Goal: Transaction & Acquisition: Purchase product/service

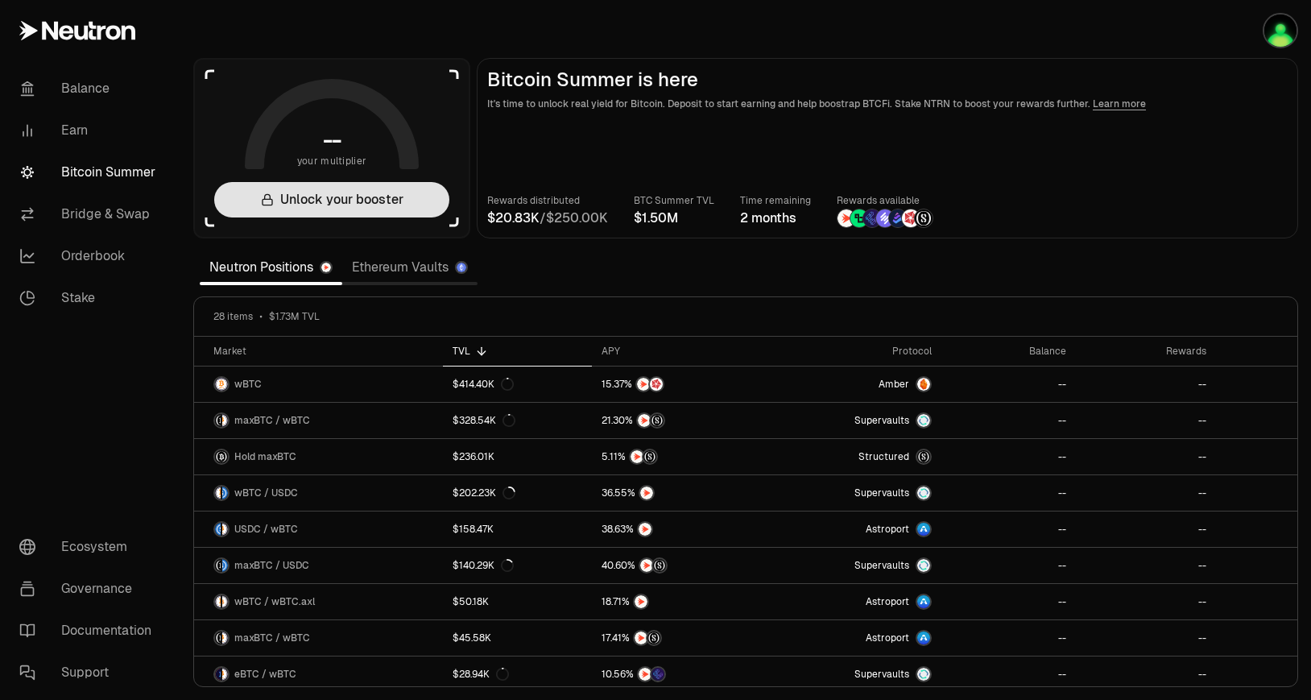
click at [411, 209] on button "Unlock your booster" at bounding box center [331, 199] width 235 height 35
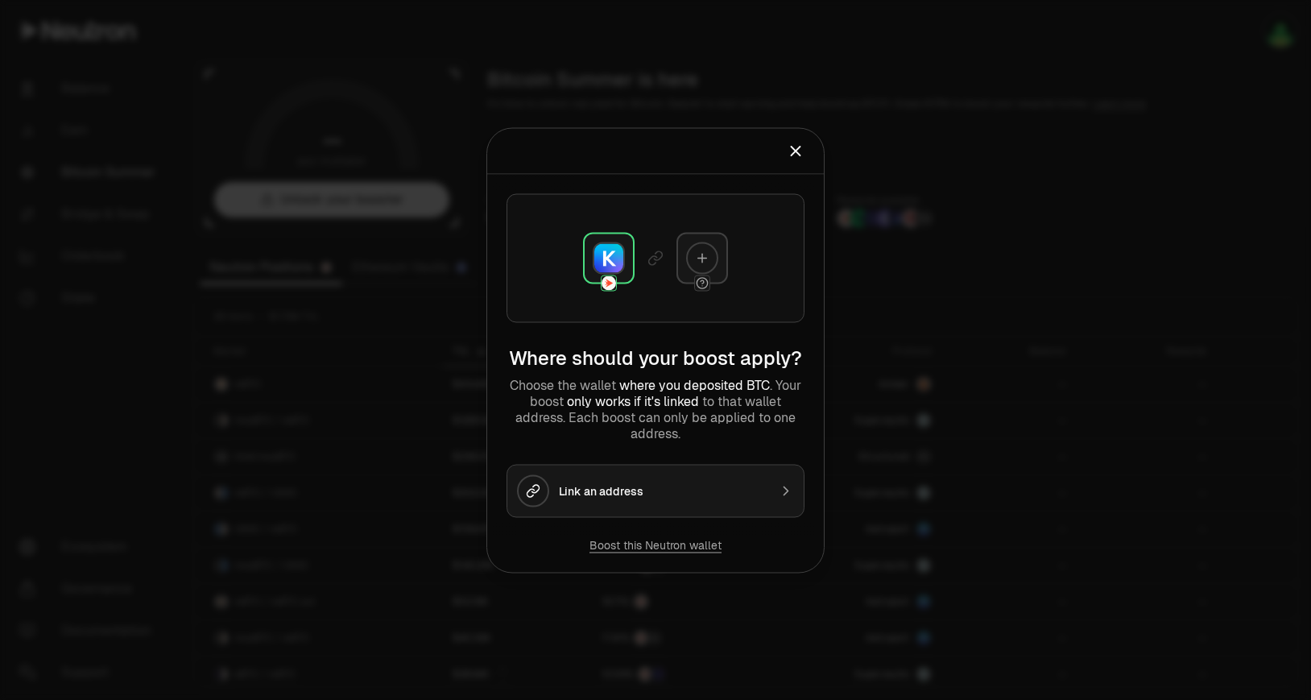
click at [615, 255] on img at bounding box center [608, 257] width 29 height 29
click at [691, 278] on div at bounding box center [702, 258] width 52 height 52
click at [712, 262] on div at bounding box center [702, 258] width 32 height 32
click at [706, 280] on circle at bounding box center [701, 282] width 10 height 10
click at [619, 495] on div "Link an address" at bounding box center [663, 490] width 209 height 16
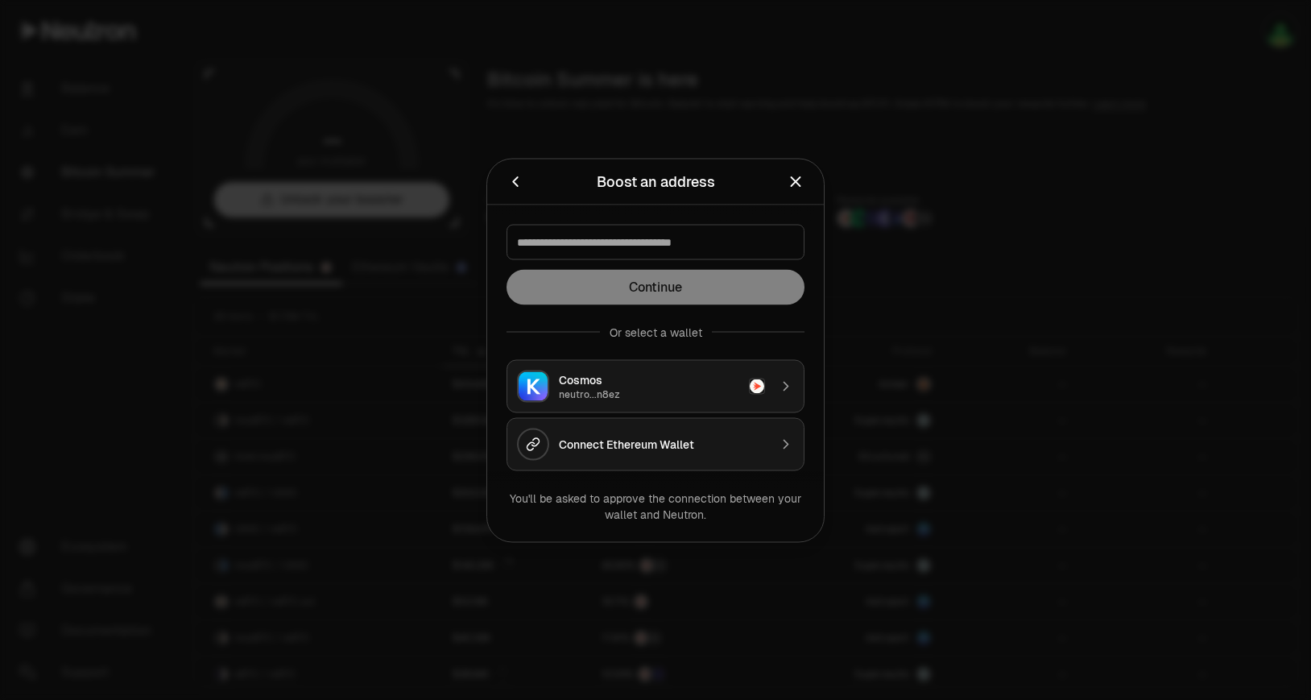
click at [699, 564] on div at bounding box center [655, 350] width 1311 height 700
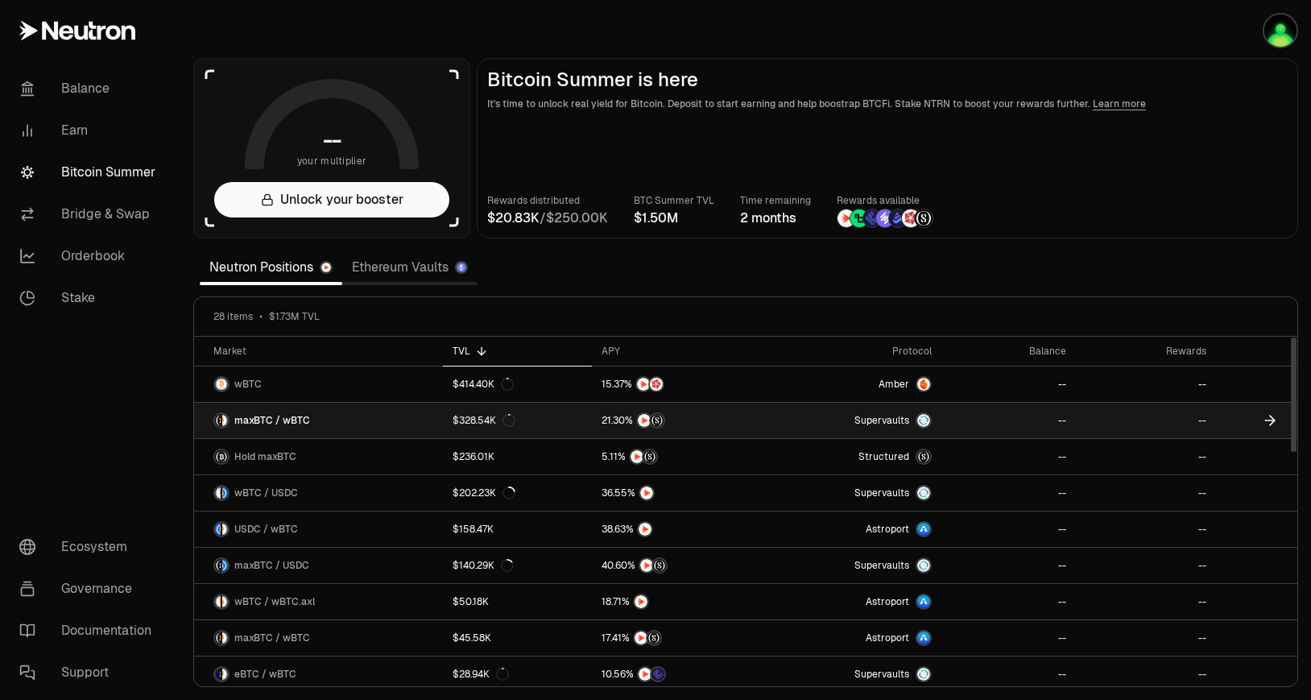
click at [379, 426] on link "maxBTC / wBTC" at bounding box center [318, 420] width 249 height 35
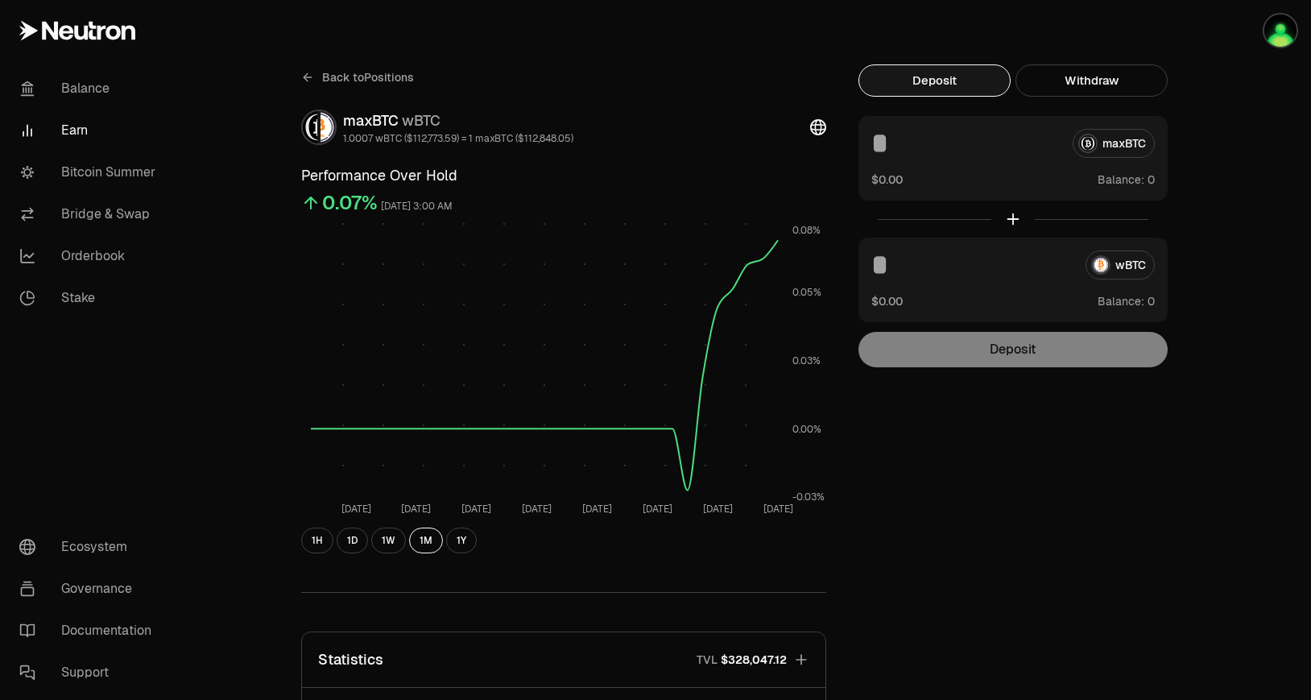
click at [935, 72] on button "Deposit" at bounding box center [934, 80] width 152 height 32
click at [937, 81] on button "Deposit" at bounding box center [934, 80] width 152 height 32
click at [977, 89] on button "Deposit" at bounding box center [934, 80] width 152 height 32
click at [1281, 44] on img "button" at bounding box center [1280, 30] width 32 height 32
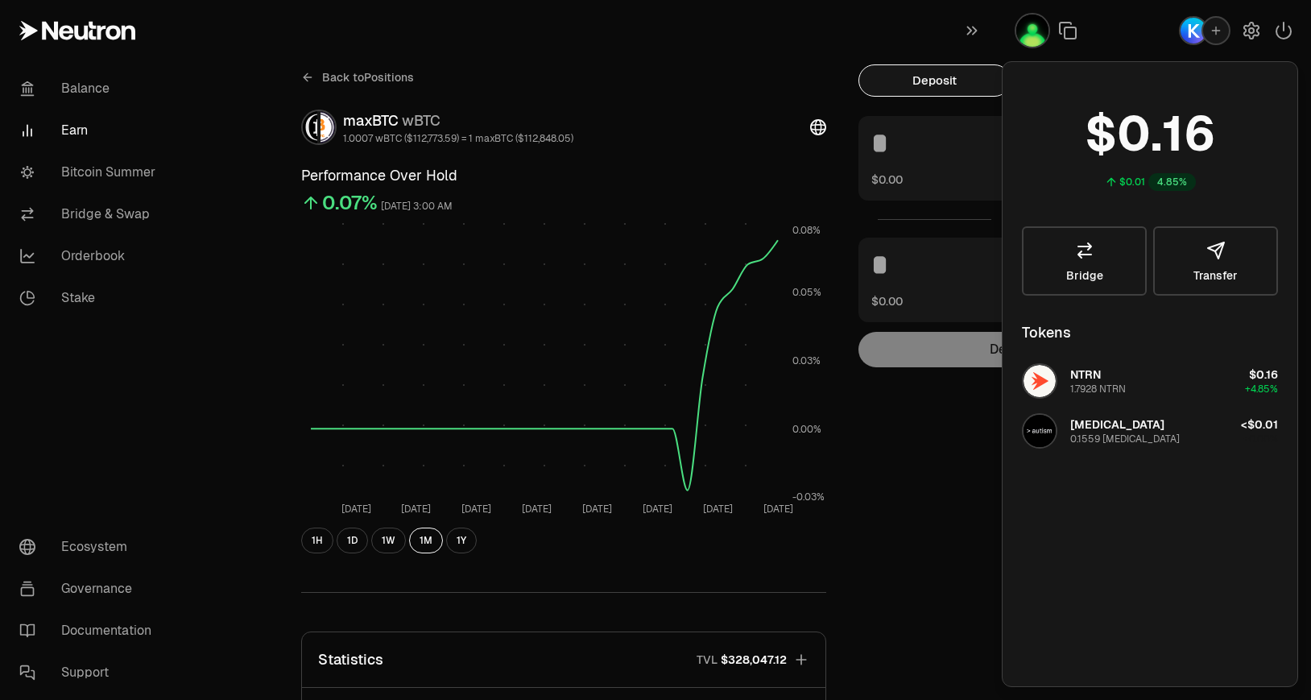
click at [921, 114] on div "Deposit Withdraw maxBTC $0.00 Balance: wBTC $0.00 Balance: Deposit Balance: $0.…" at bounding box center [1012, 215] width 309 height 303
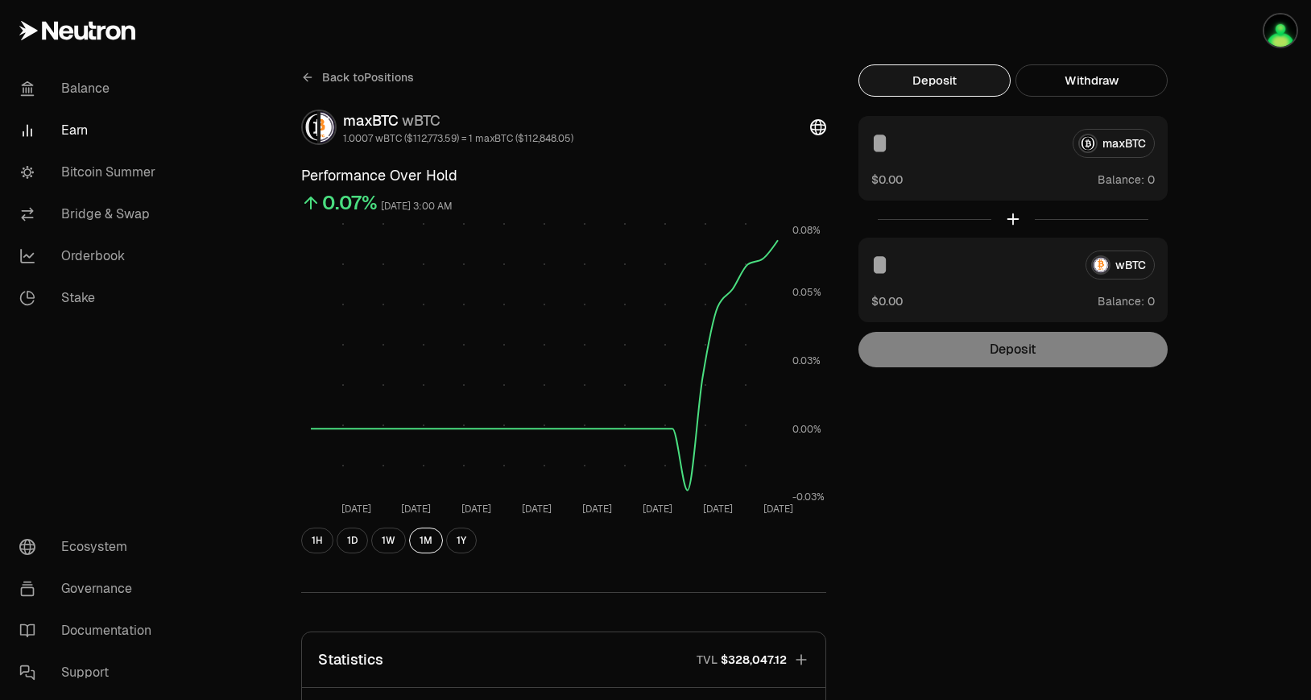
click at [988, 81] on button "Deposit" at bounding box center [934, 80] width 152 height 32
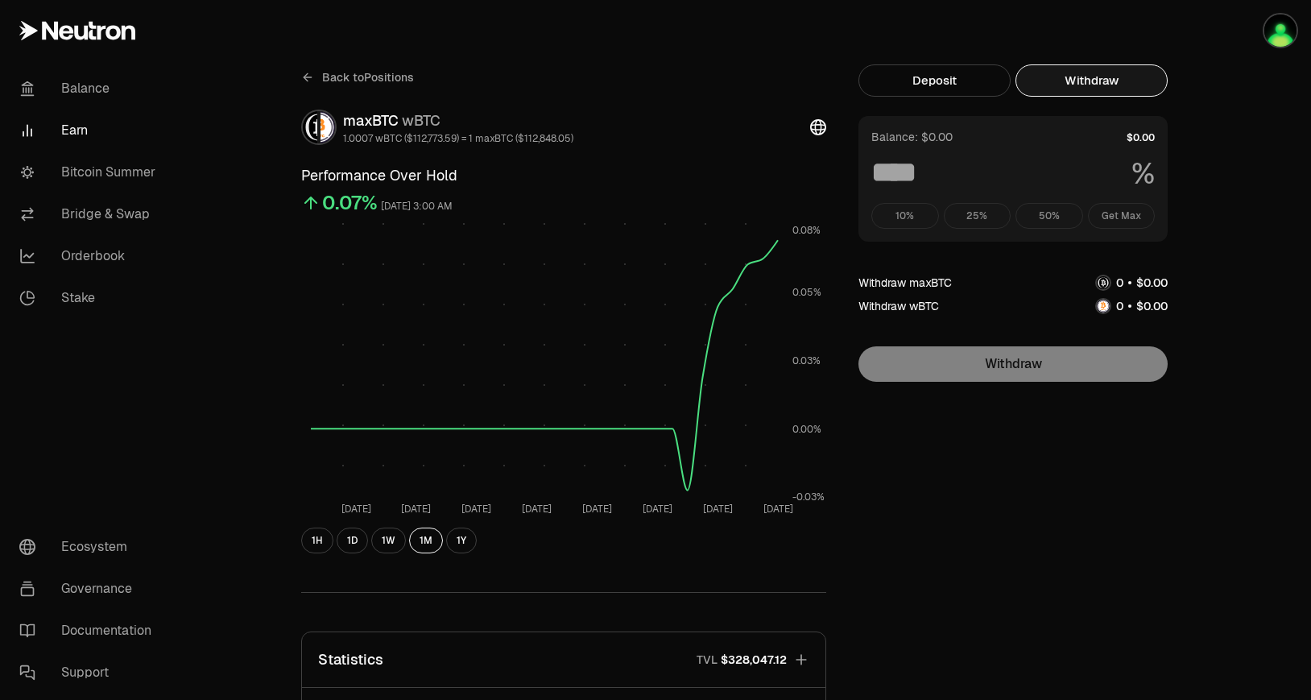
click at [1136, 92] on button "Withdraw" at bounding box center [1091, 80] width 152 height 32
click at [928, 78] on button "Deposit" at bounding box center [934, 80] width 152 height 32
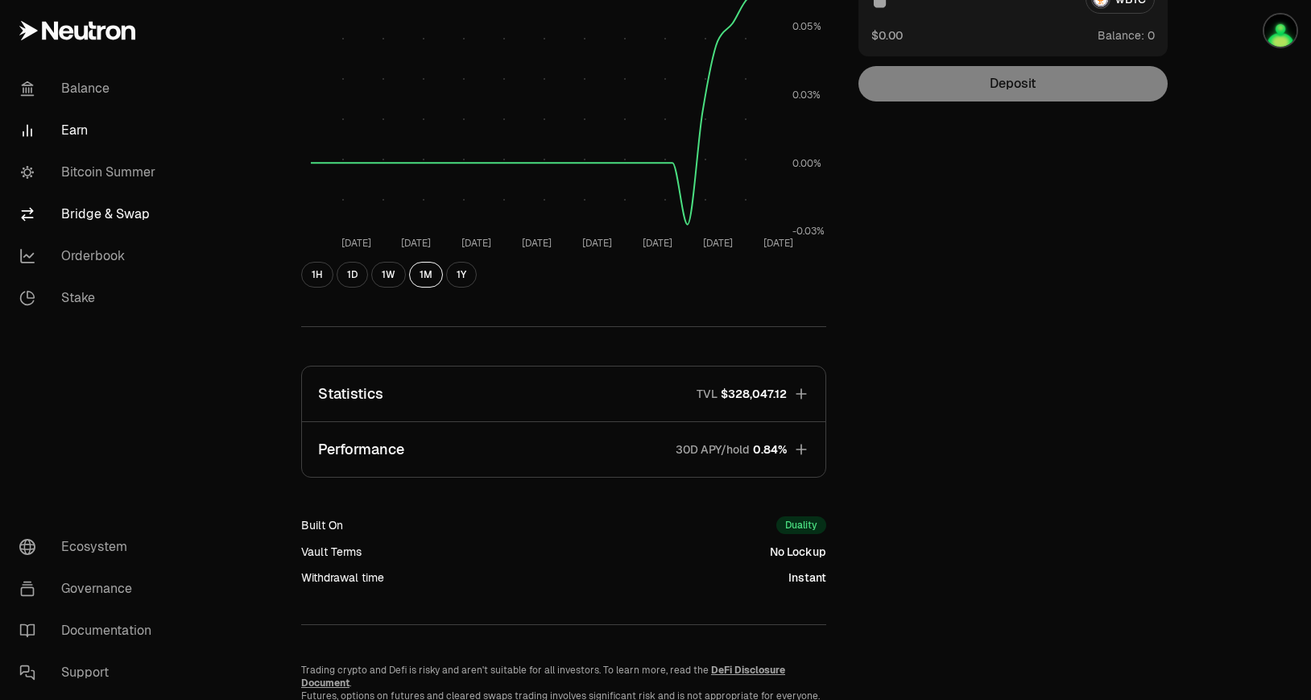
scroll to position [247, 0]
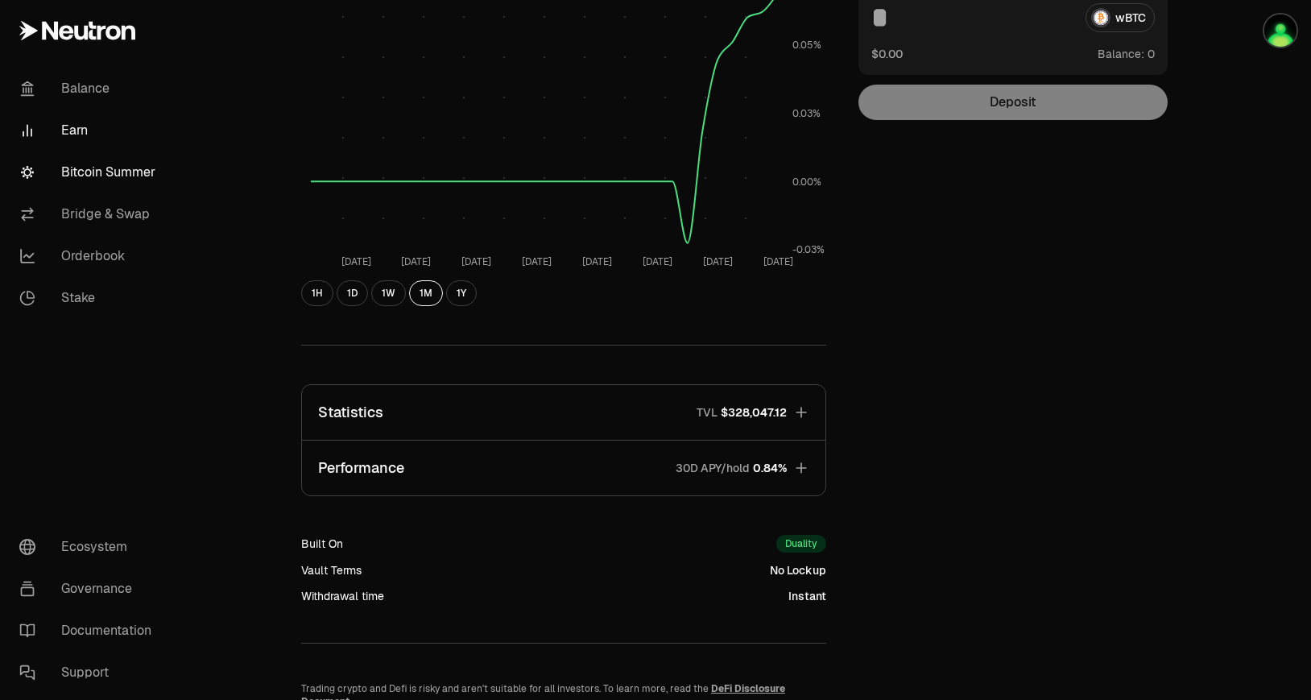
click at [142, 171] on link "Bitcoin Summer" at bounding box center [89, 172] width 167 height 42
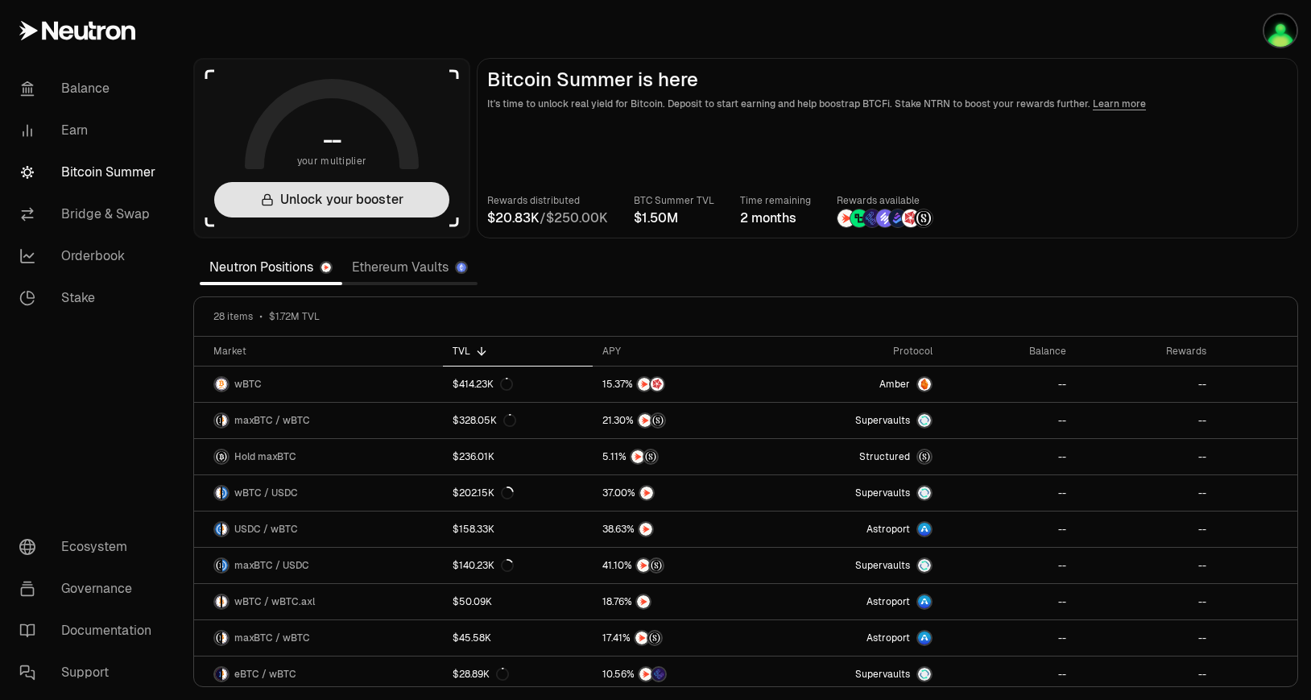
click at [374, 190] on button "Unlock your booster" at bounding box center [331, 199] width 235 height 35
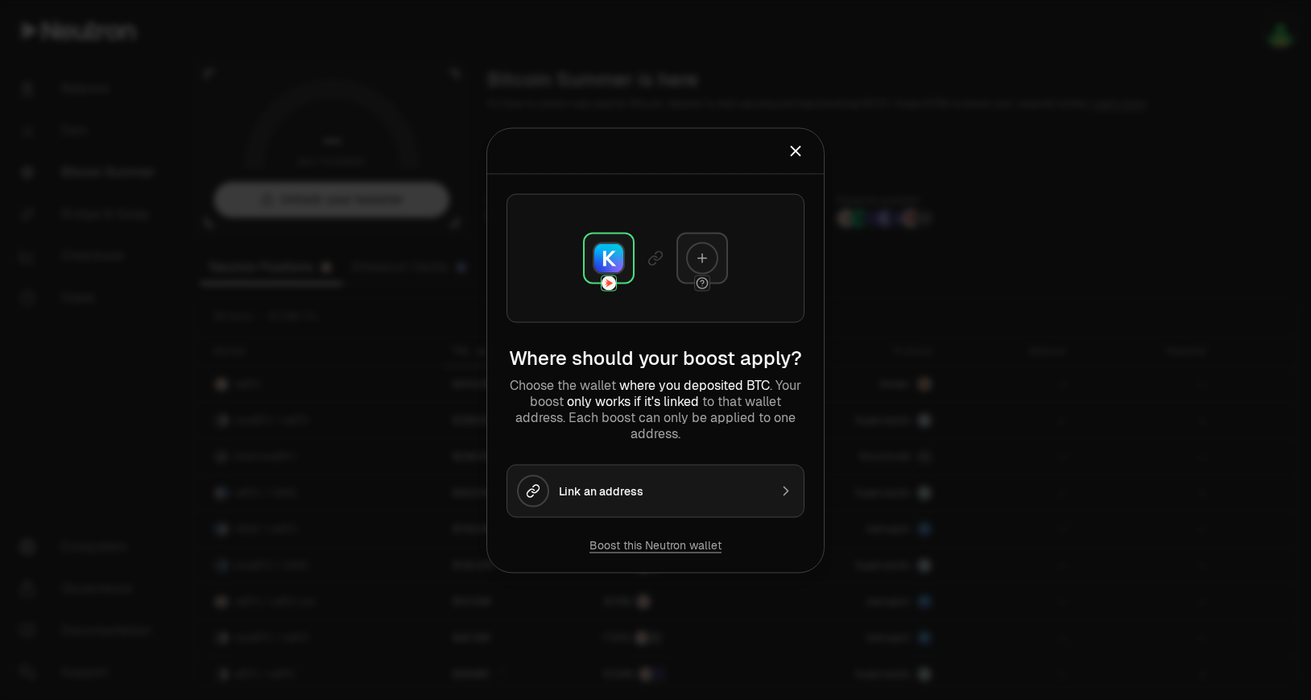
click at [667, 547] on button "Boost this Neutron wallet" at bounding box center [655, 544] width 132 height 16
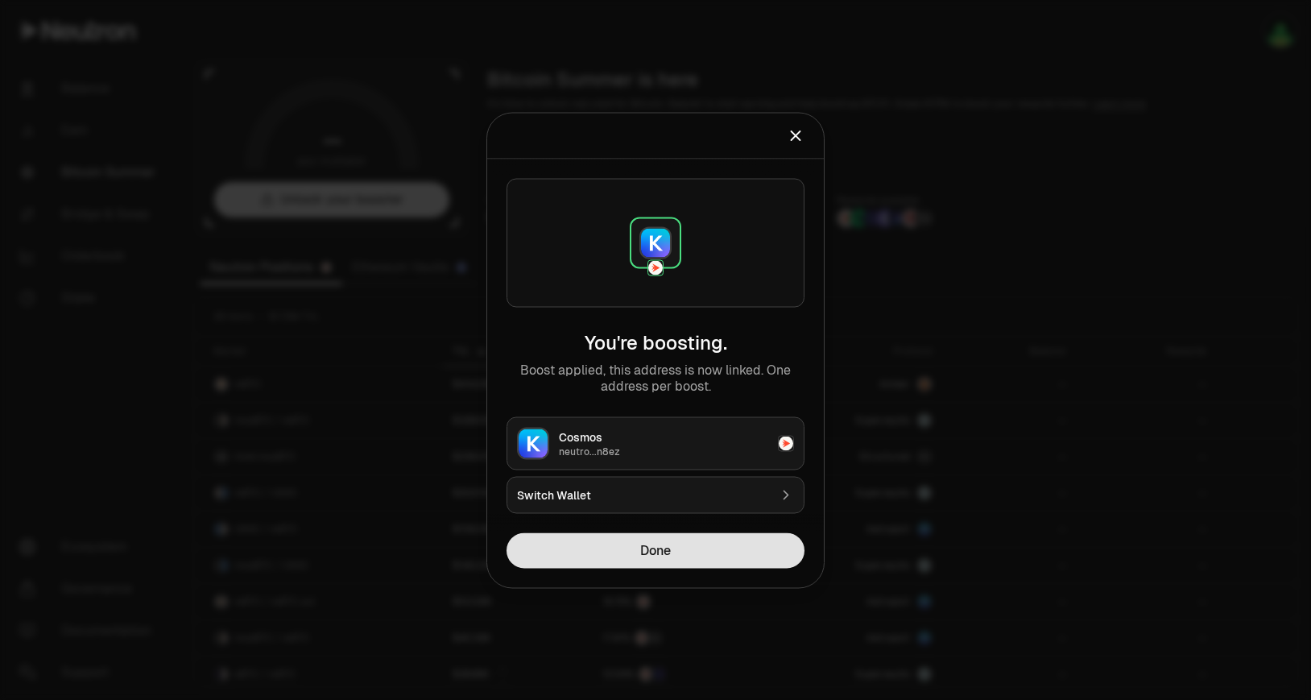
click at [704, 551] on button "Done" at bounding box center [655, 549] width 298 height 35
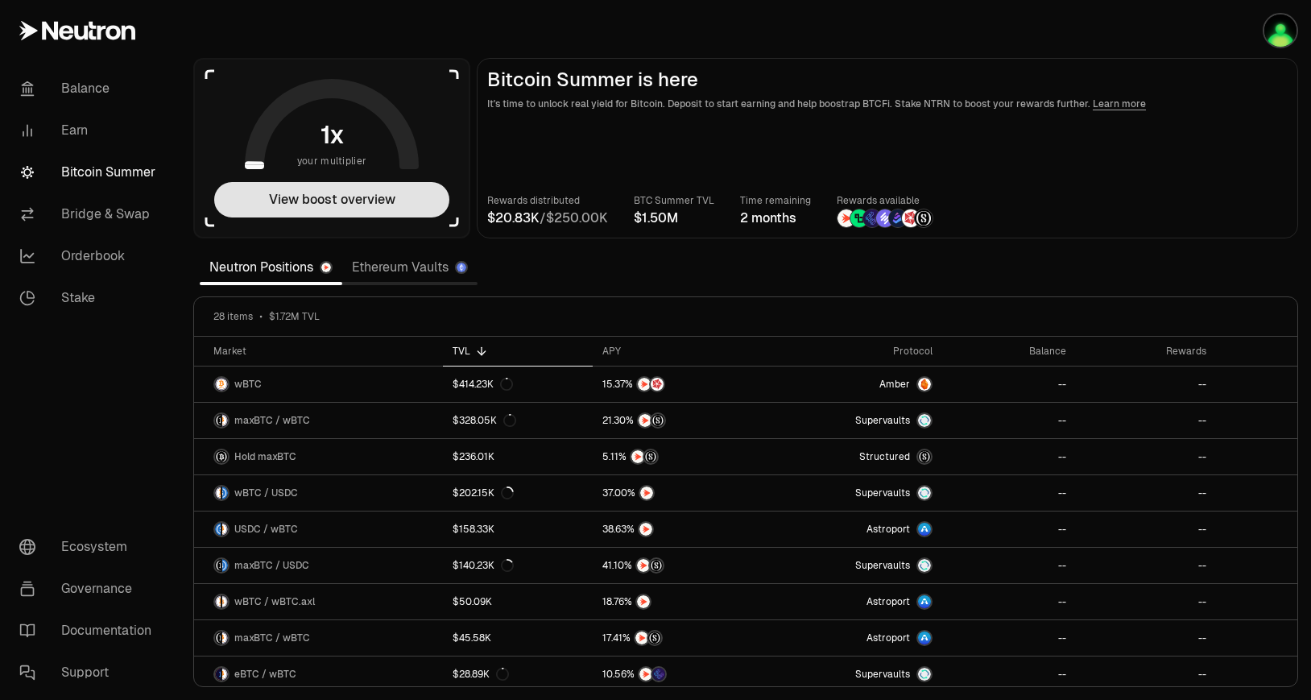
click at [411, 191] on button "View boost overview" at bounding box center [331, 199] width 235 height 35
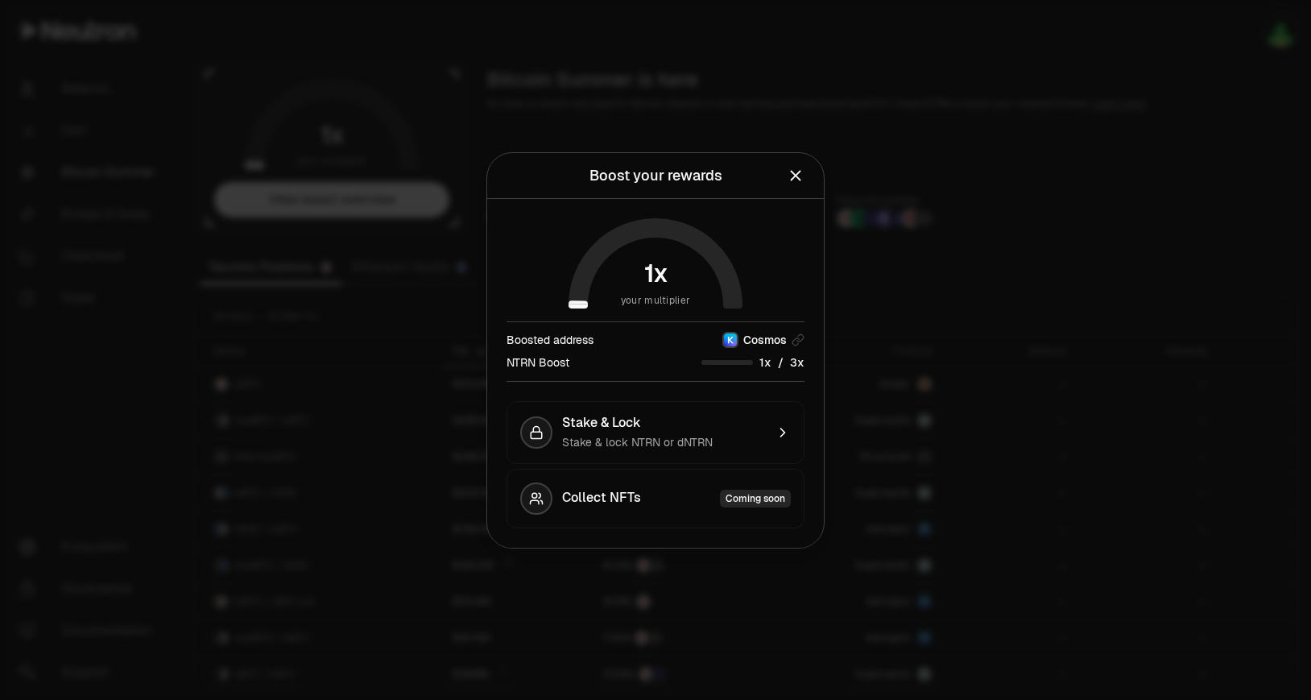
click at [766, 366] on span "x" at bounding box center [767, 362] width 7 height 11
click at [756, 502] on div "Coming soon" at bounding box center [755, 498] width 71 height 18
click at [961, 438] on div at bounding box center [655, 350] width 1311 height 700
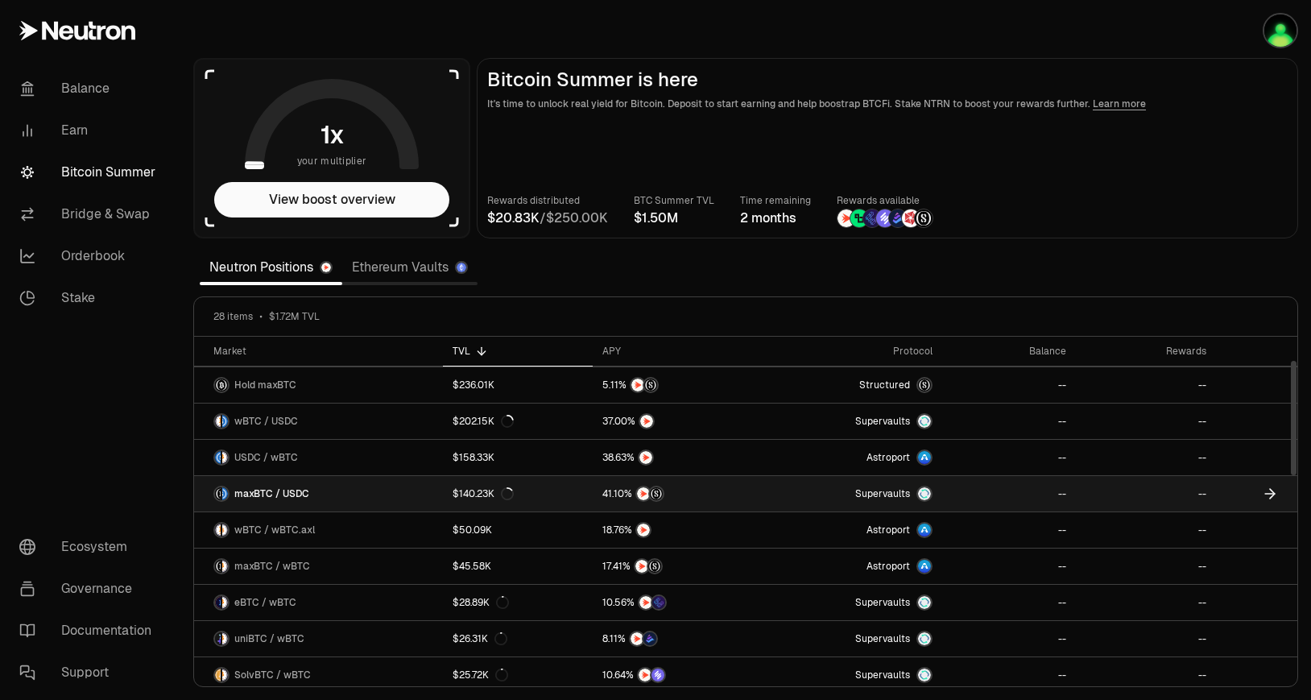
scroll to position [71, 0]
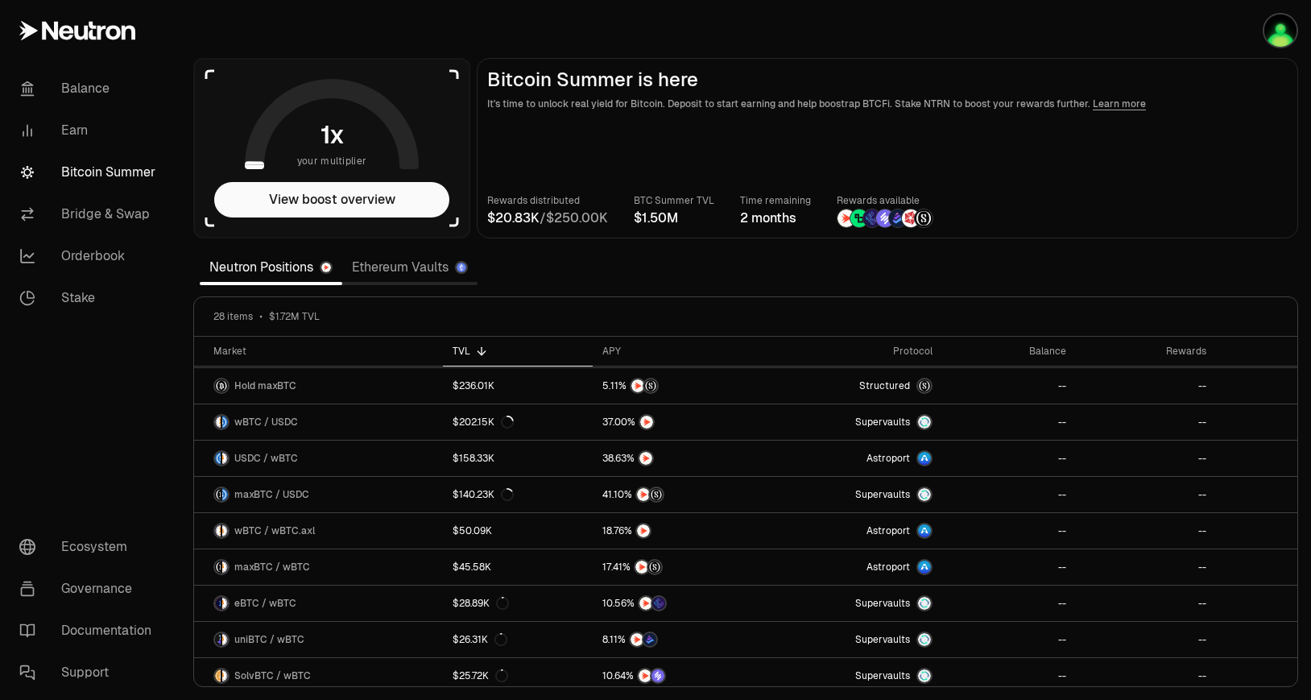
click at [856, 218] on img at bounding box center [859, 218] width 18 height 18
click at [370, 207] on button "View boost overview" at bounding box center [331, 199] width 235 height 35
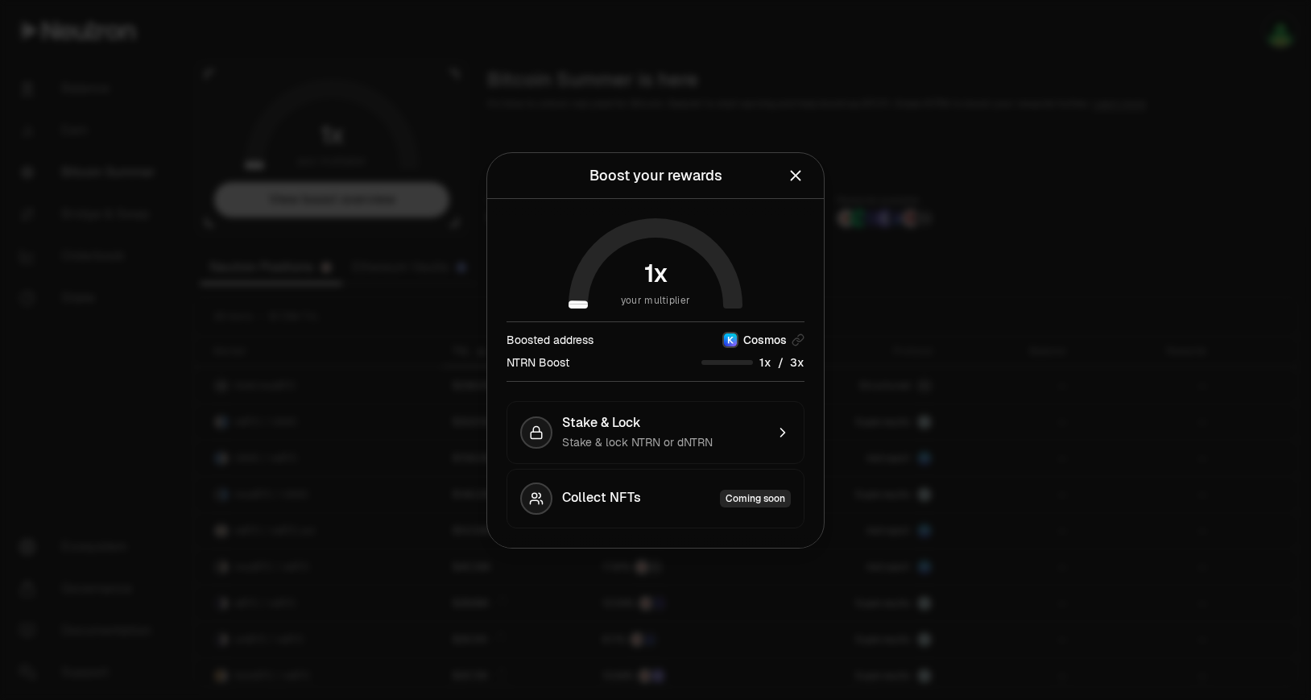
click at [376, 248] on div at bounding box center [655, 350] width 1311 height 700
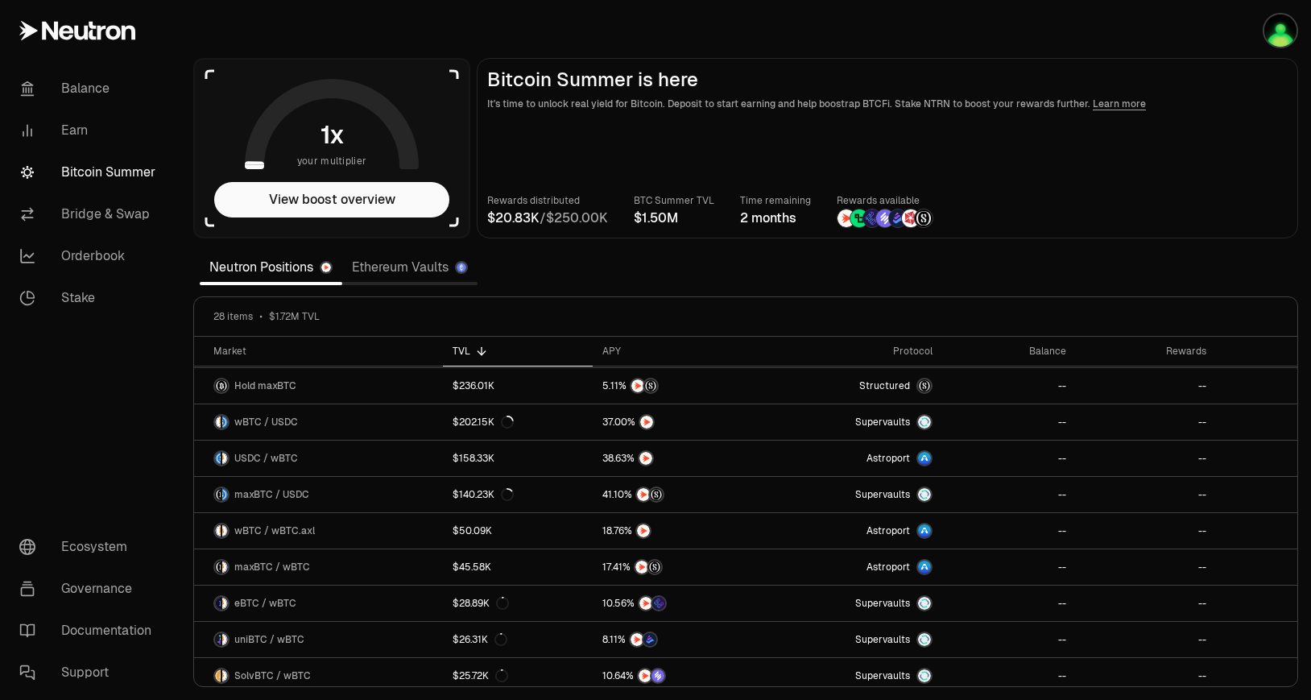
click at [383, 266] on link "Ethereum Vaults" at bounding box center [409, 267] width 135 height 32
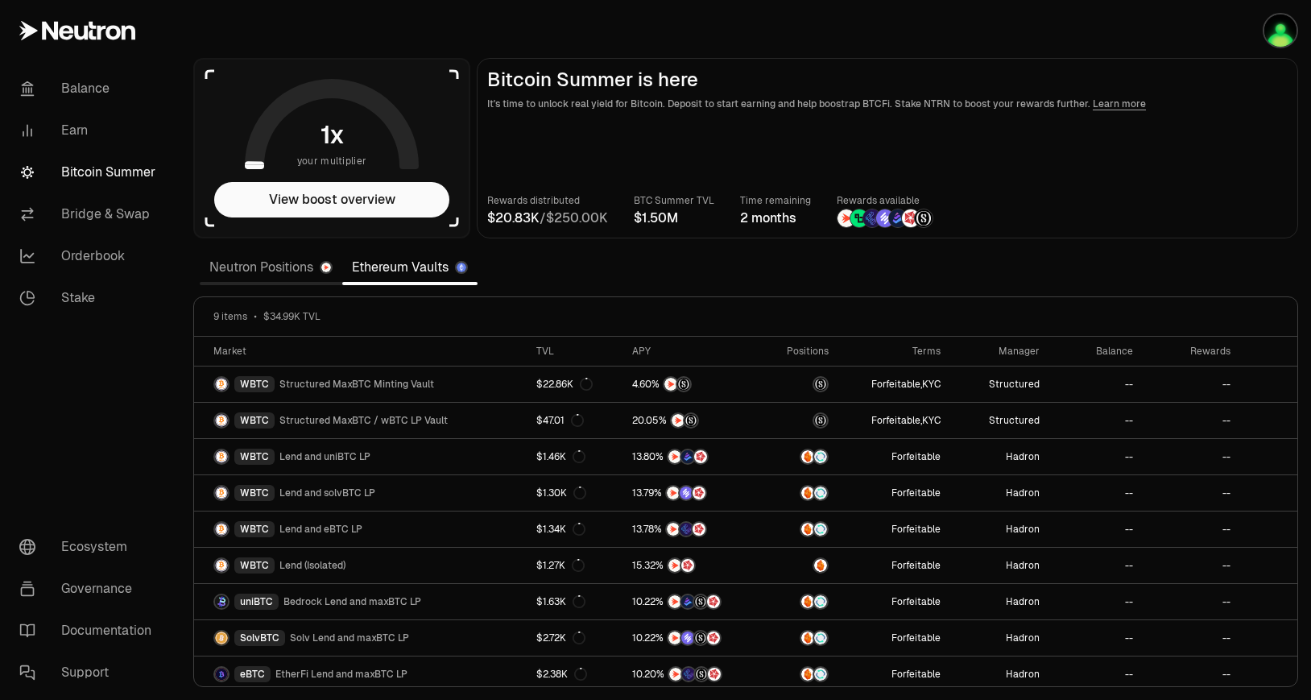
click at [291, 286] on div "Neutron Positions Ethereum Vaults" at bounding box center [338, 267] width 291 height 39
click at [301, 269] on link "Neutron Positions" at bounding box center [271, 267] width 142 height 32
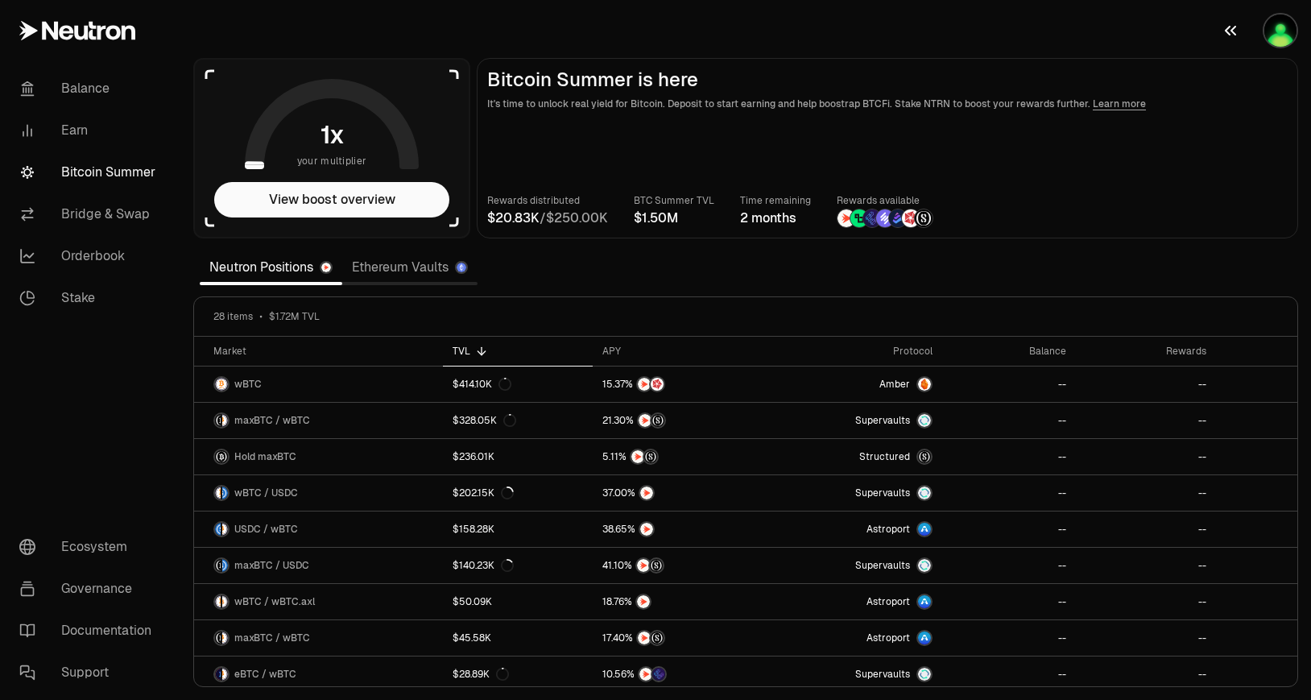
click at [1276, 18] on img "button" at bounding box center [1280, 30] width 32 height 32
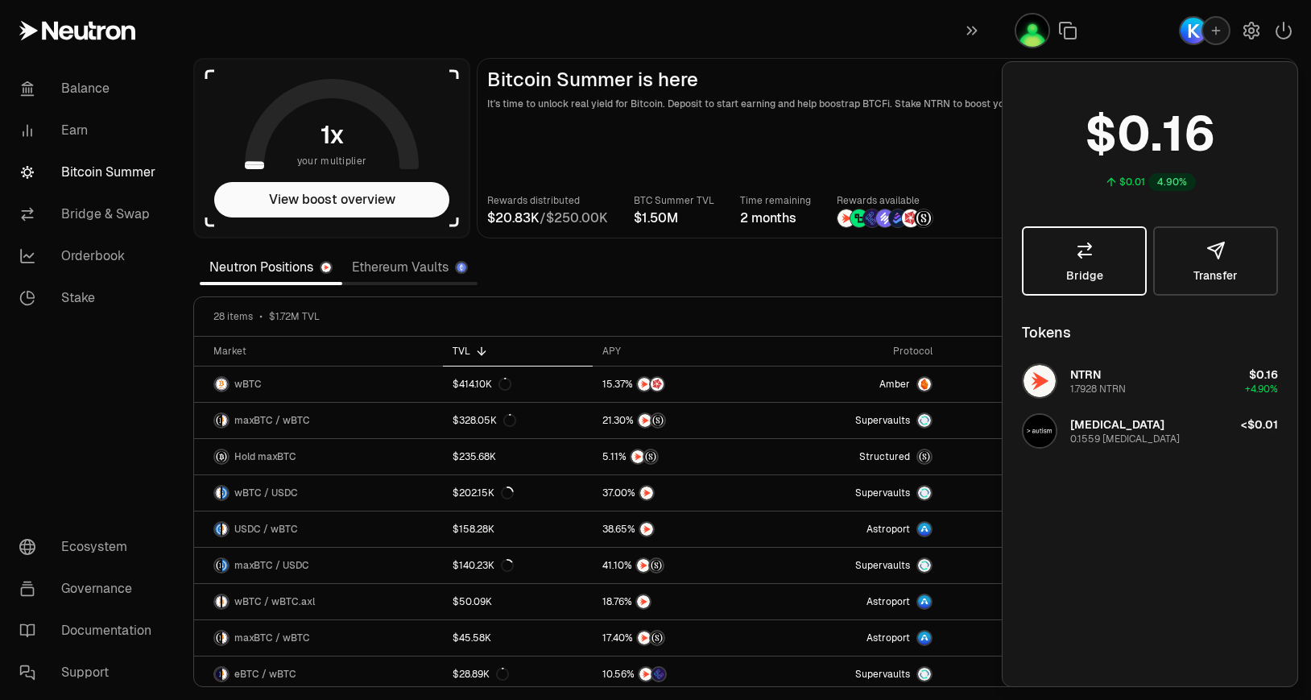
click at [1105, 275] on link "Bridge" at bounding box center [1084, 260] width 125 height 69
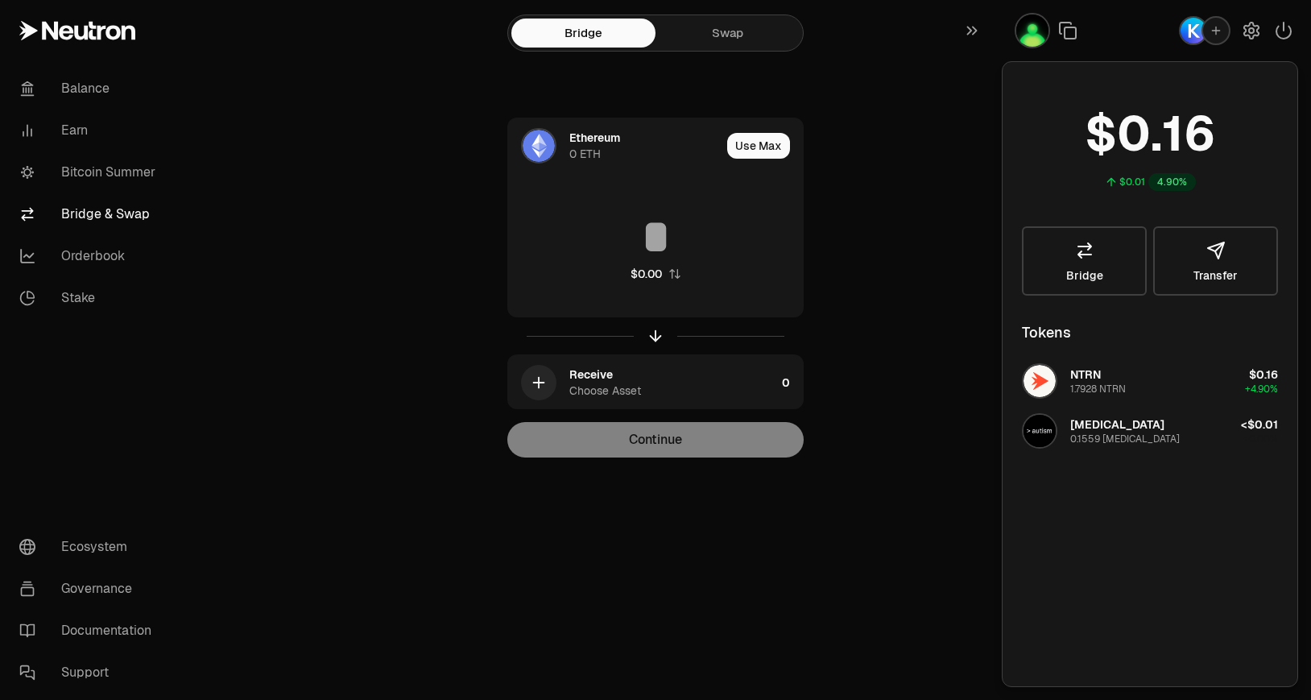
click at [751, 41] on link "Swap" at bounding box center [727, 33] width 144 height 29
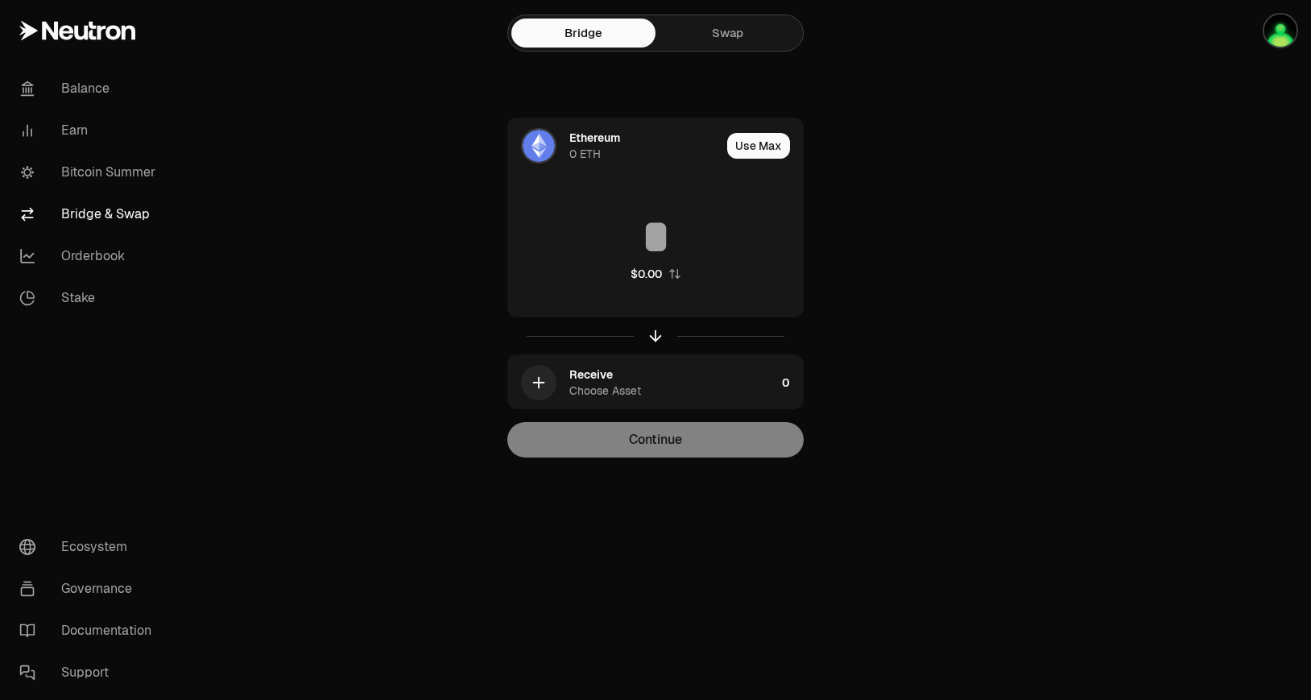
click at [747, 42] on link "Swap" at bounding box center [727, 33] width 144 height 29
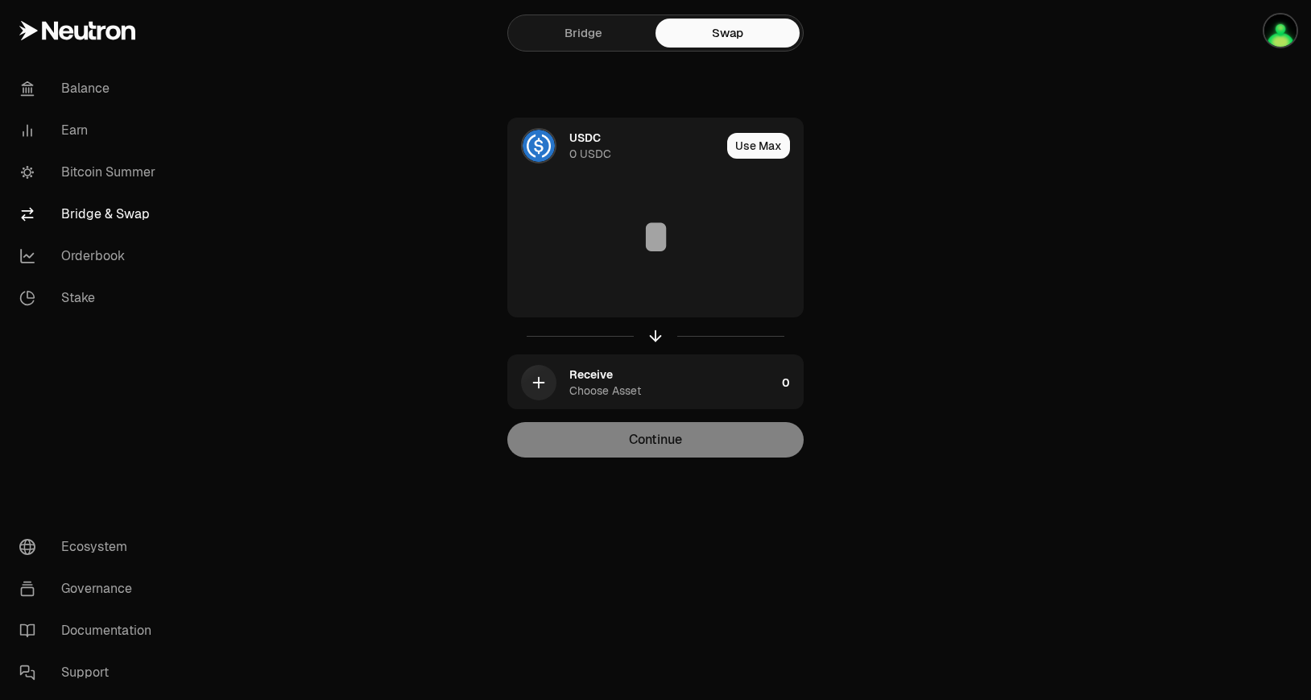
click at [625, 35] on link "Bridge" at bounding box center [583, 33] width 144 height 29
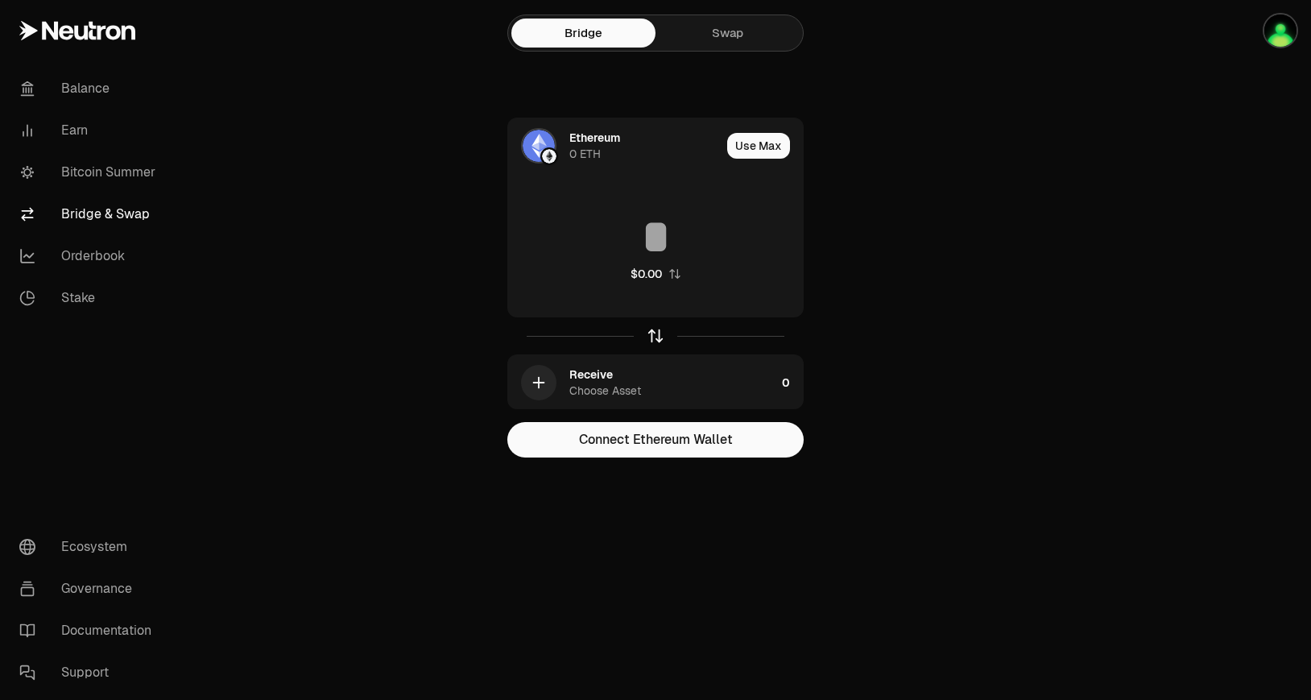
click at [663, 337] on icon "button" at bounding box center [655, 336] width 18 height 18
click at [741, 35] on link "Swap" at bounding box center [727, 33] width 144 height 29
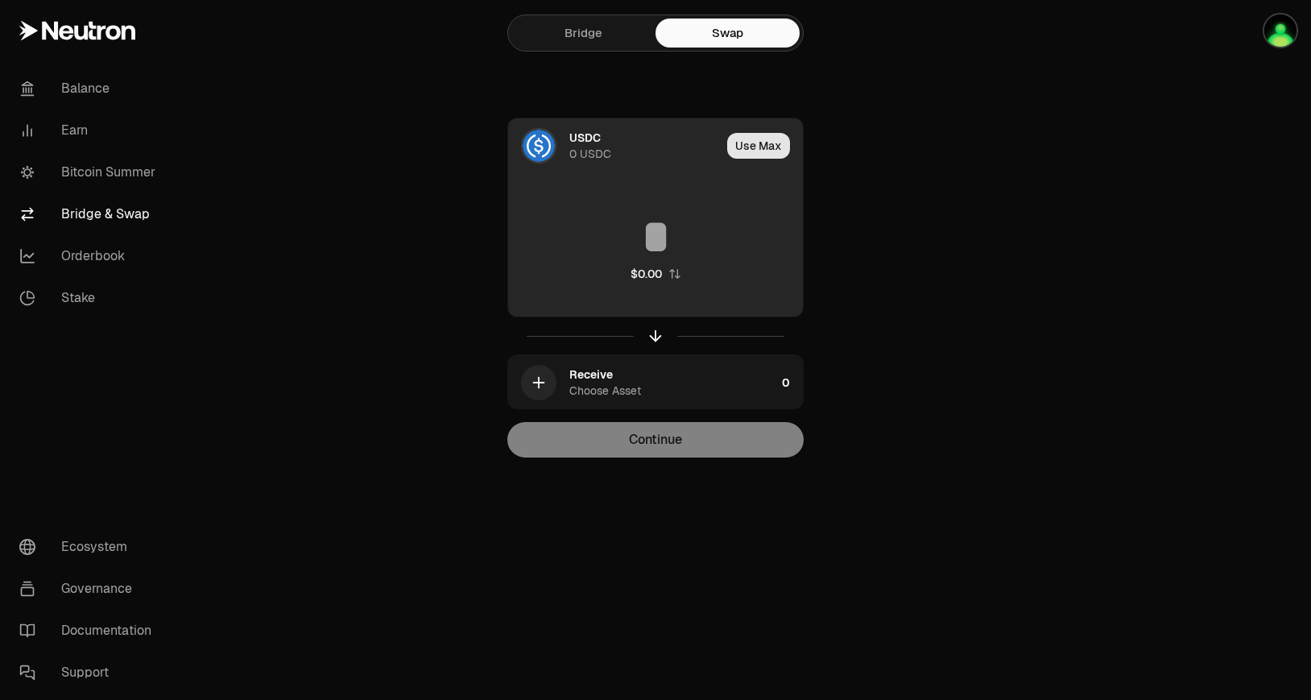
click at [757, 145] on button "Use Max" at bounding box center [758, 146] width 63 height 26
type input "*"
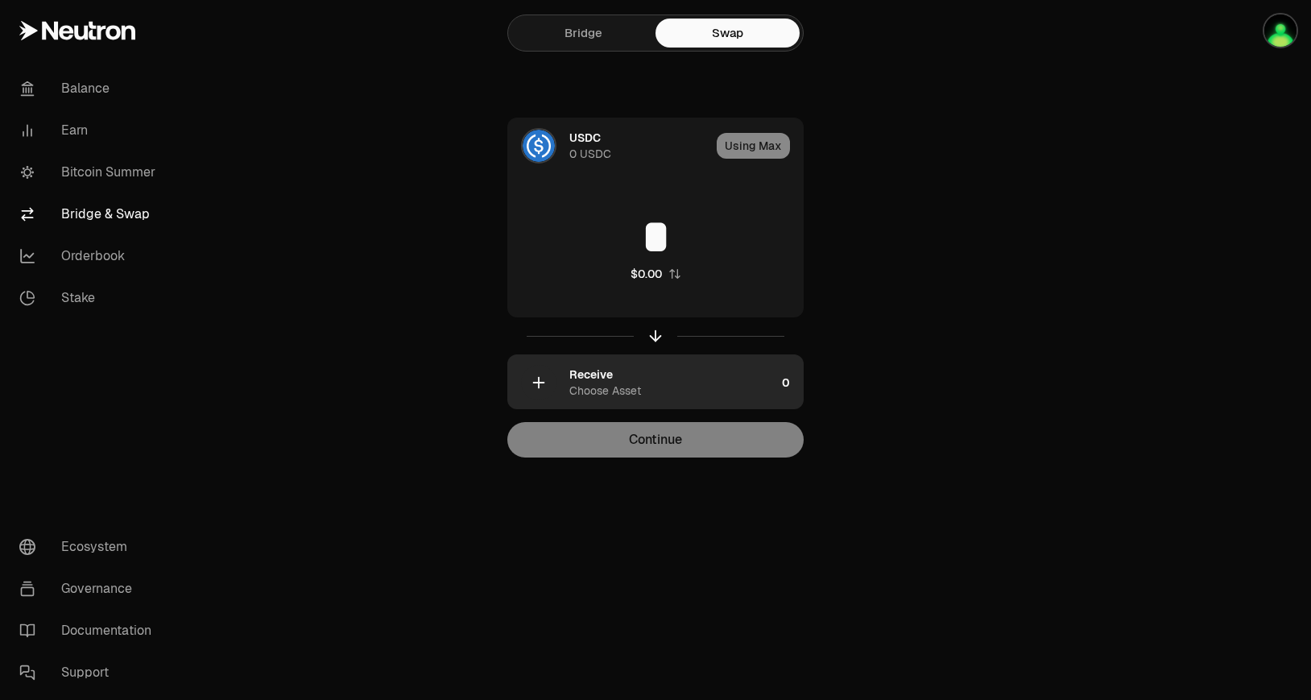
click at [633, 388] on div "Choose Asset" at bounding box center [605, 390] width 72 height 16
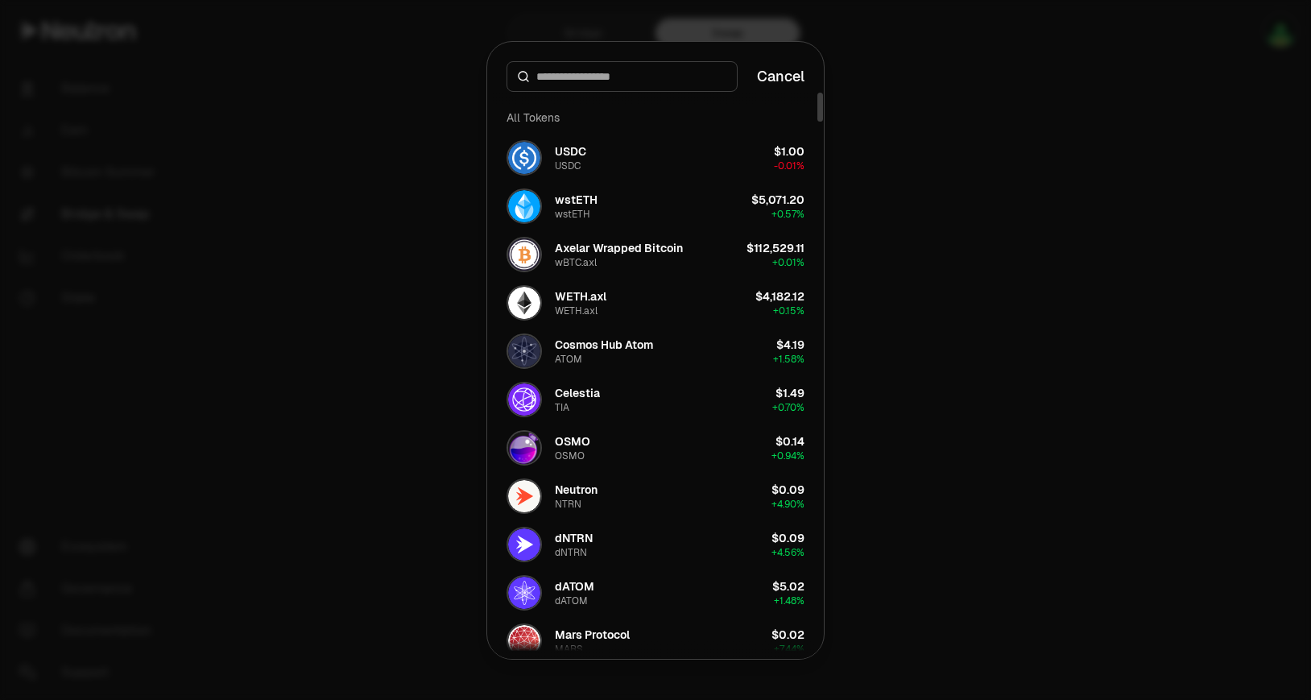
click at [964, 328] on div at bounding box center [655, 350] width 1311 height 700
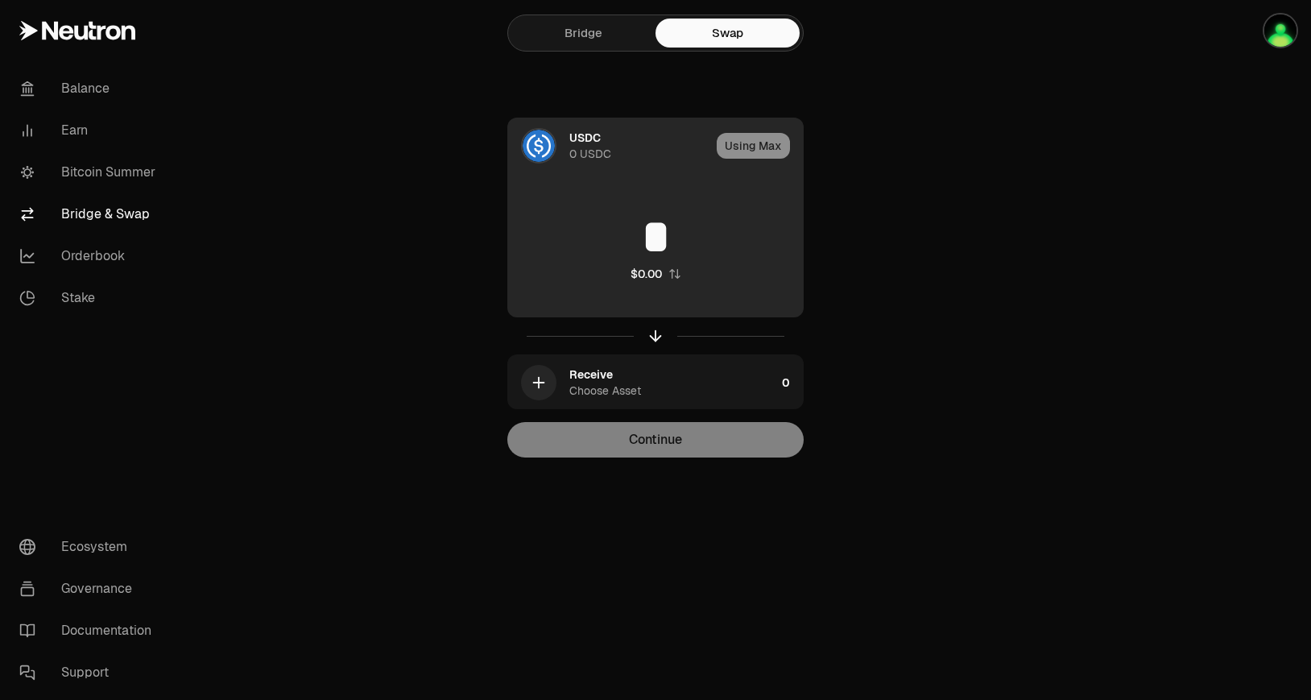
click at [747, 148] on div "Using Max" at bounding box center [760, 145] width 86 height 55
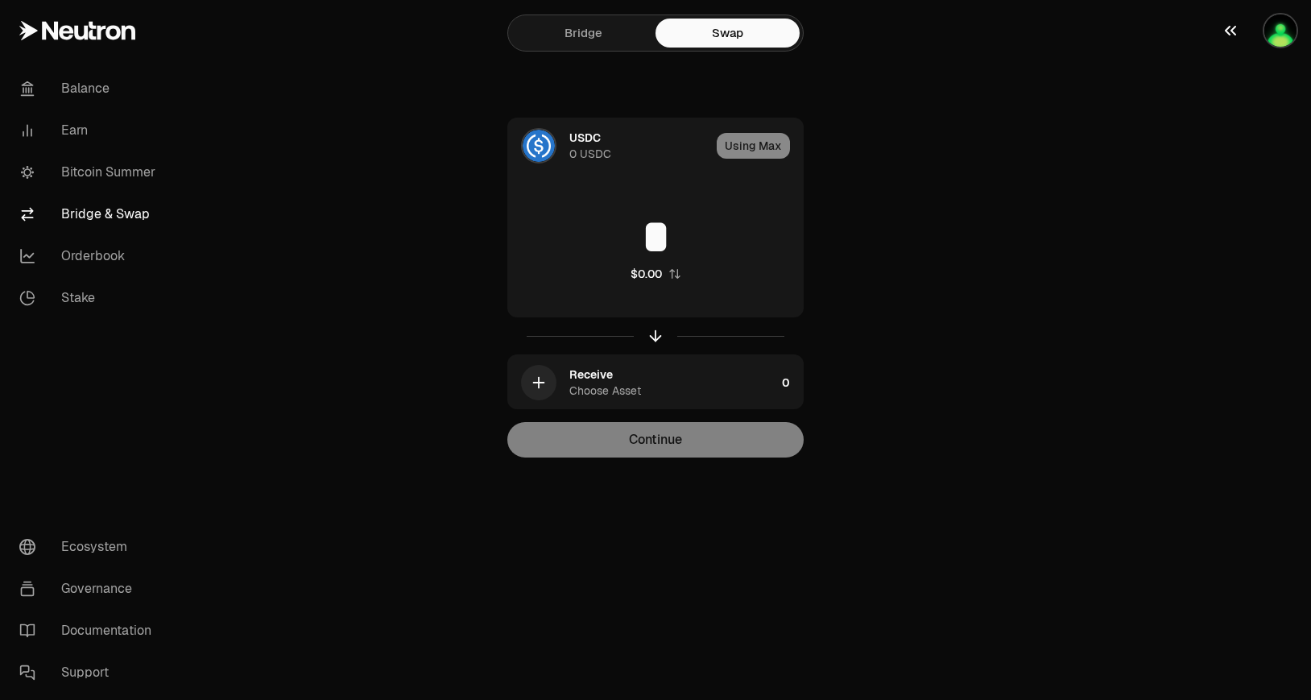
click at [1282, 47] on div "button" at bounding box center [1279, 30] width 35 height 35
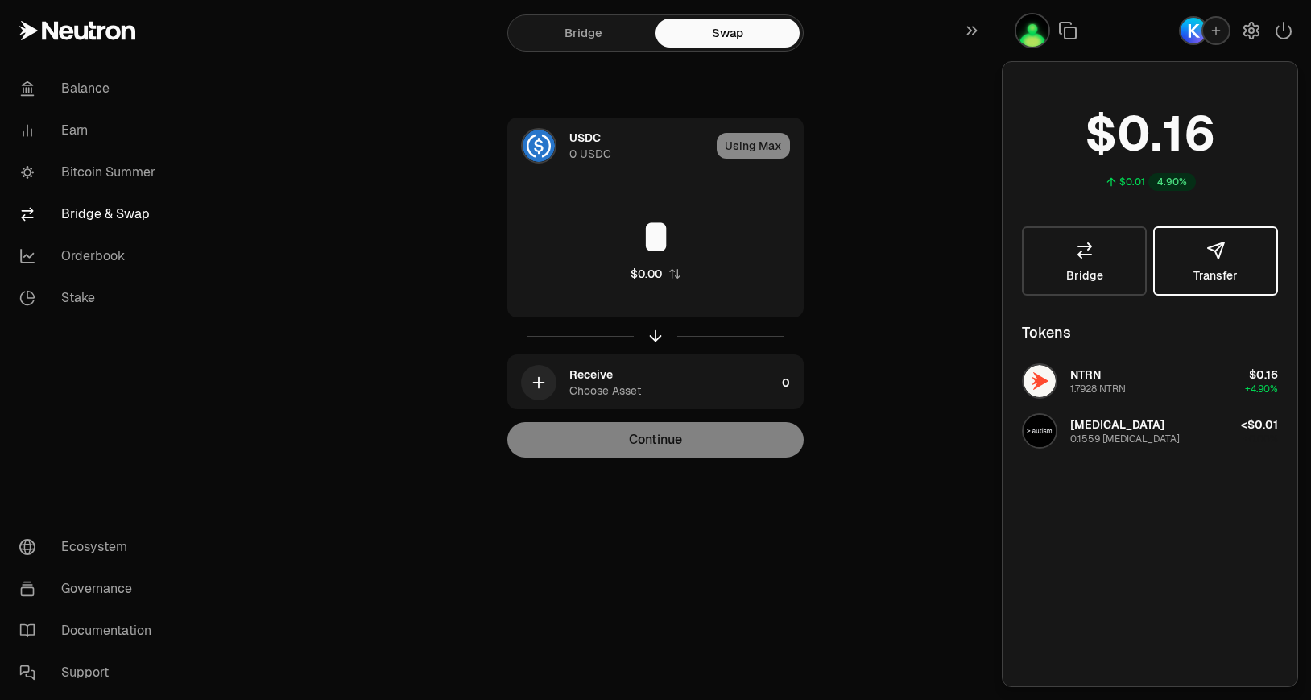
click at [1228, 271] on span "Transfer" at bounding box center [1215, 275] width 44 height 11
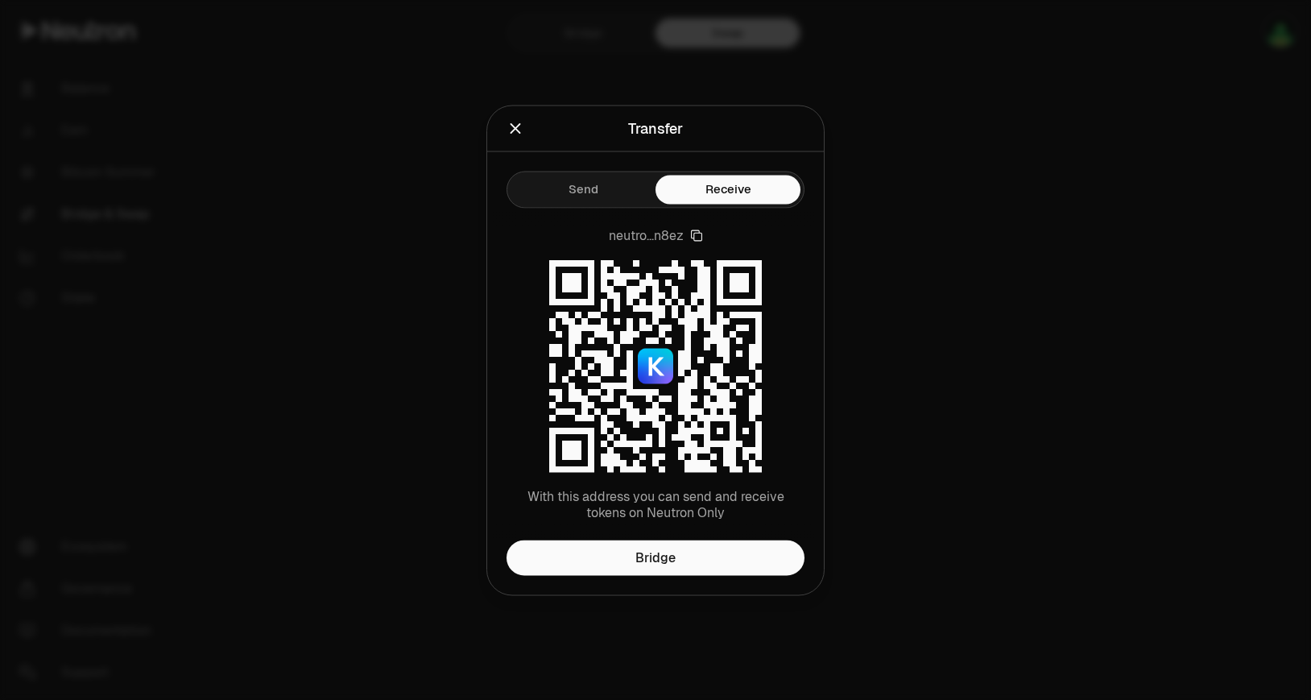
click at [623, 203] on button "Send" at bounding box center [582, 189] width 145 height 29
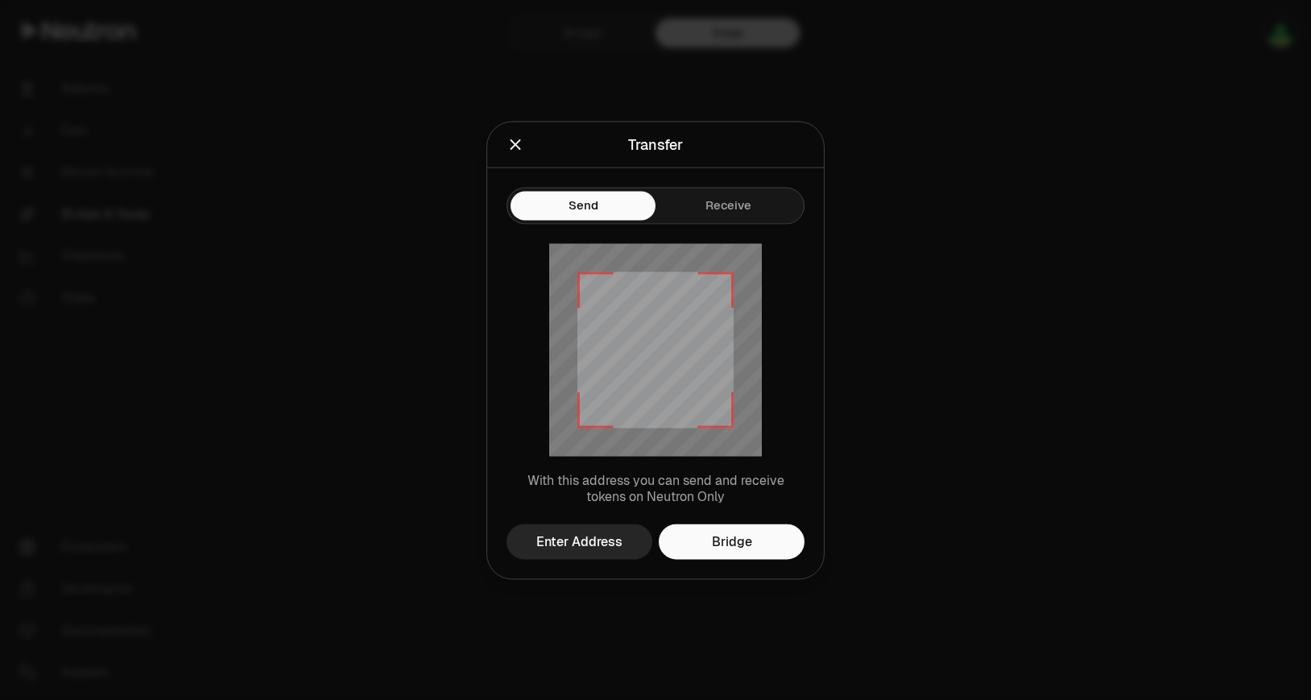
click at [518, 146] on icon "Close" at bounding box center [515, 144] width 10 height 10
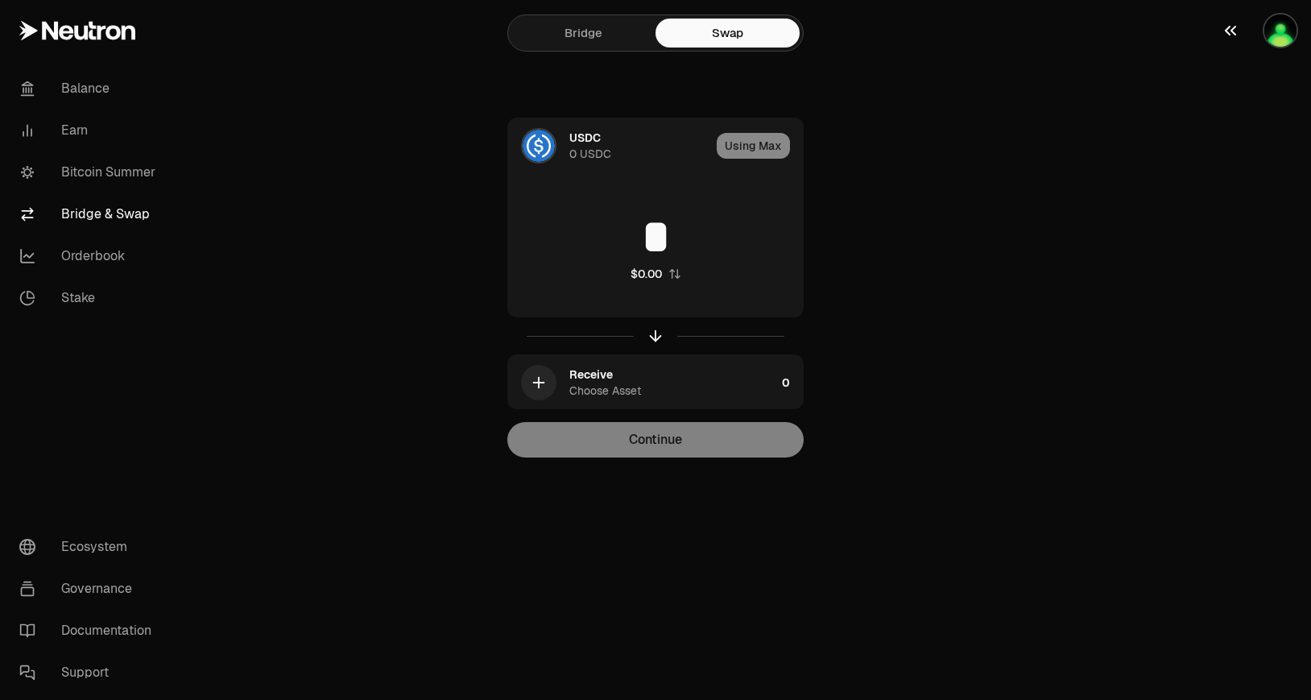
click at [1278, 20] on img "button" at bounding box center [1280, 30] width 32 height 32
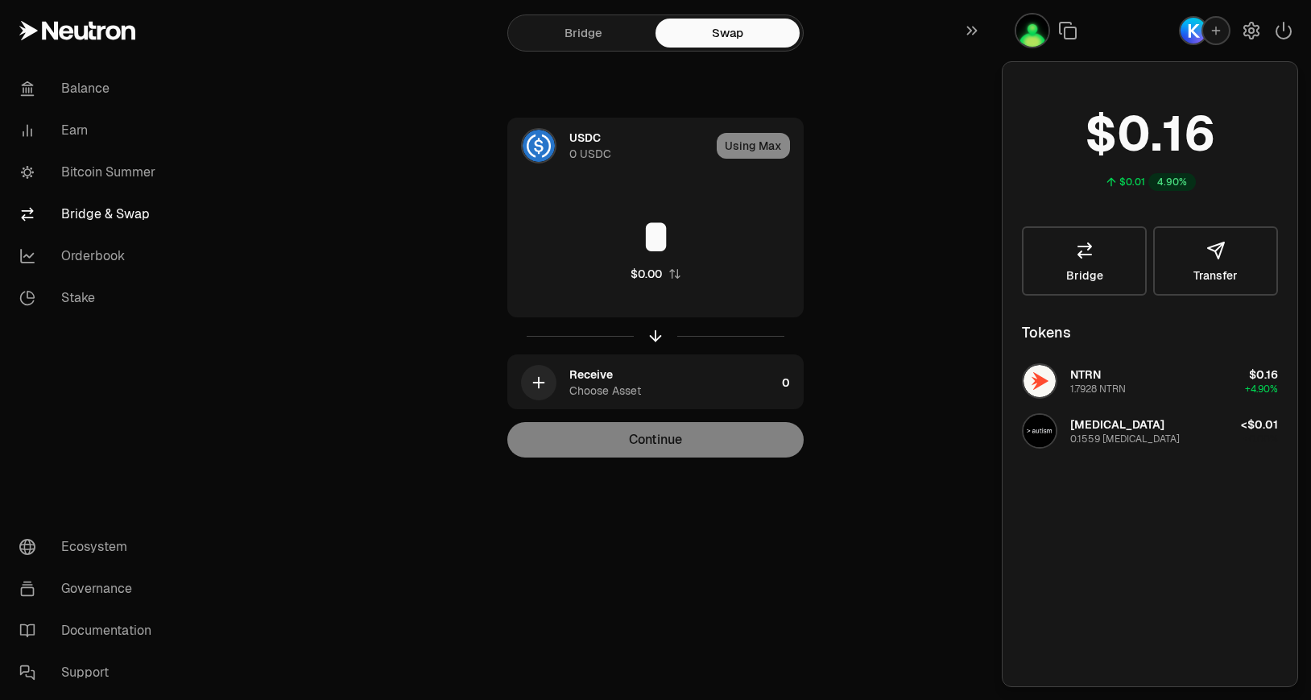
click at [1202, 38] on img "button" at bounding box center [1193, 31] width 26 height 26
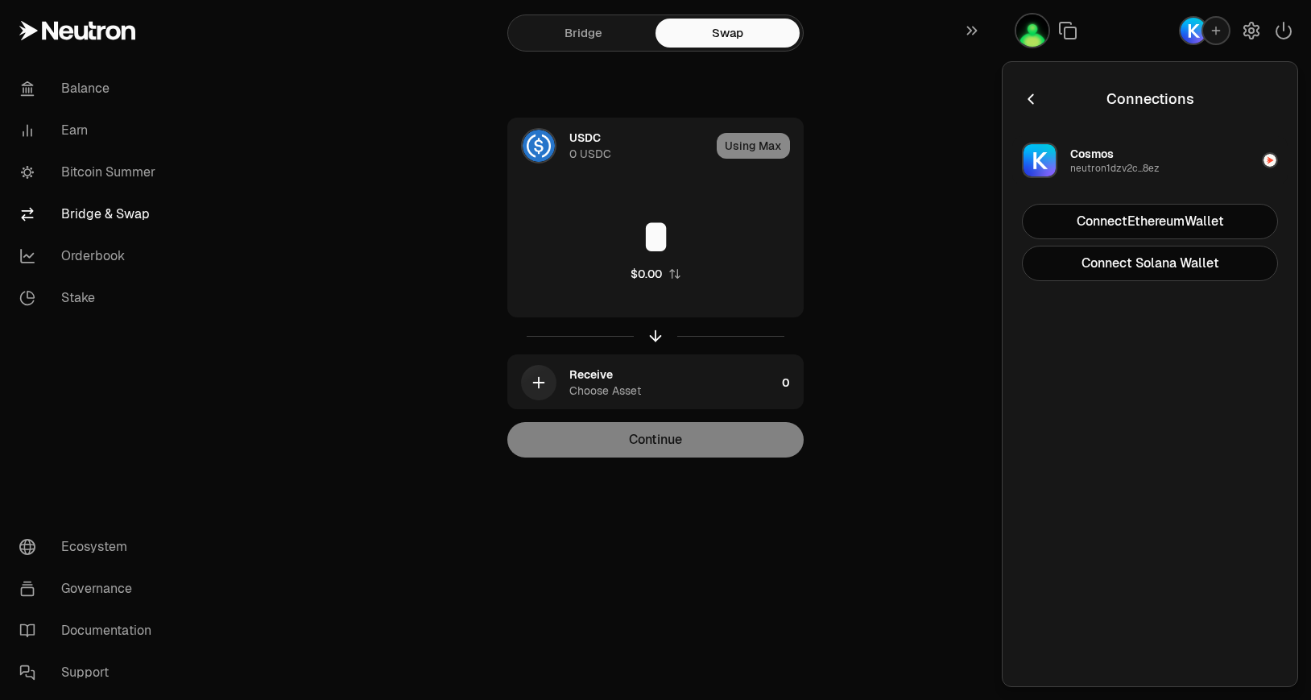
click at [1160, 148] on button "Cosmos neutron1dzv2c...8ez" at bounding box center [1149, 160] width 275 height 48
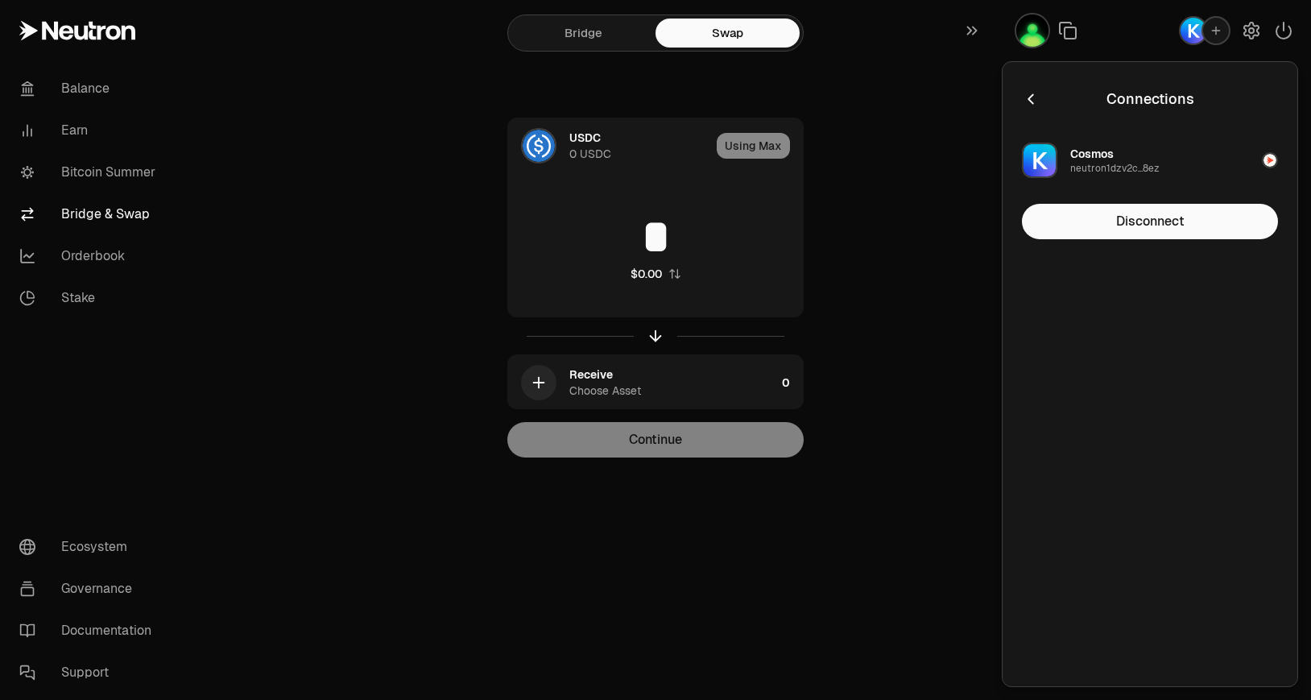
click at [849, 218] on div "USDC 0 USDC Using Max * $0.00 Receive Choose Asset 0 Continue" at bounding box center [655, 288] width 541 height 340
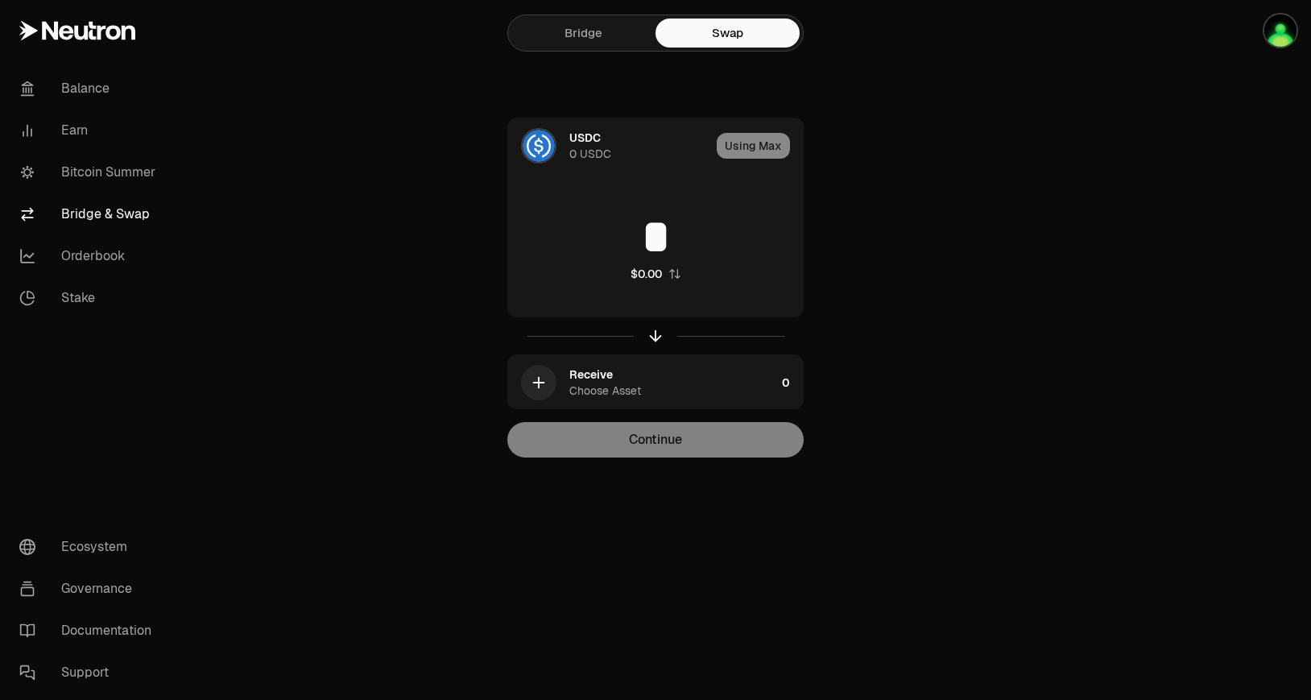
click at [568, 35] on link "Bridge" at bounding box center [583, 33] width 144 height 29
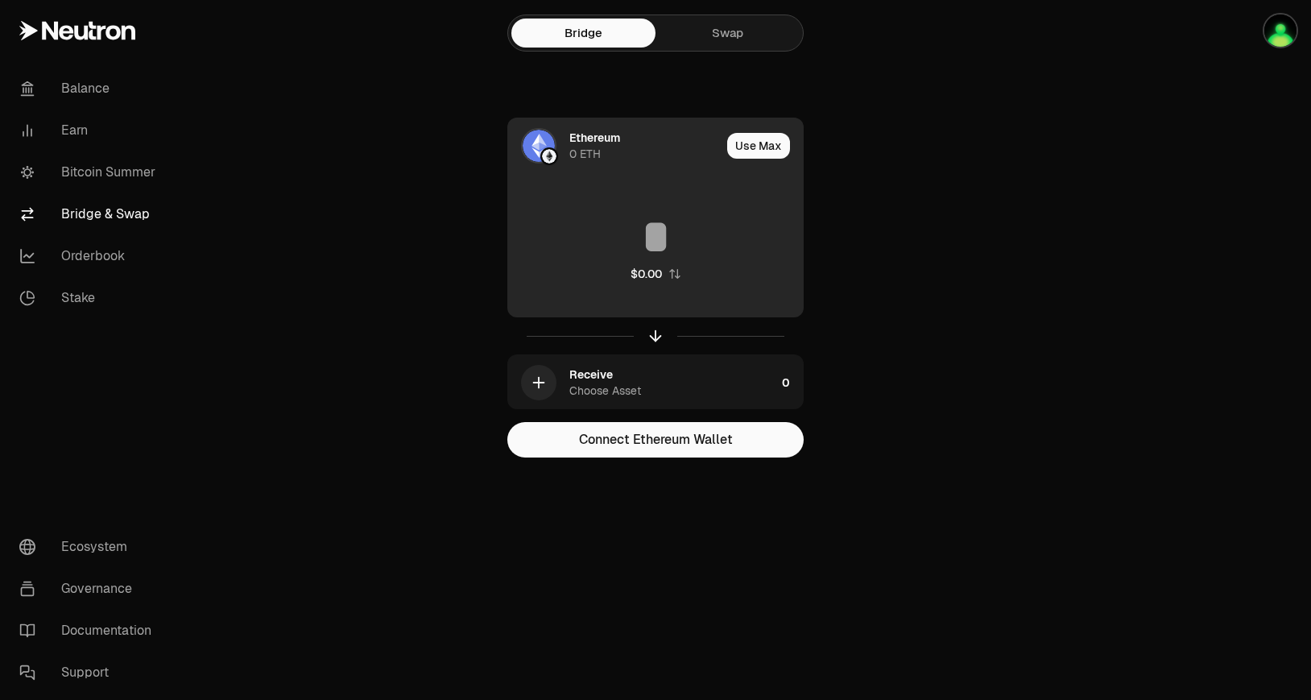
click at [584, 152] on div "0 ETH" at bounding box center [584, 154] width 31 height 16
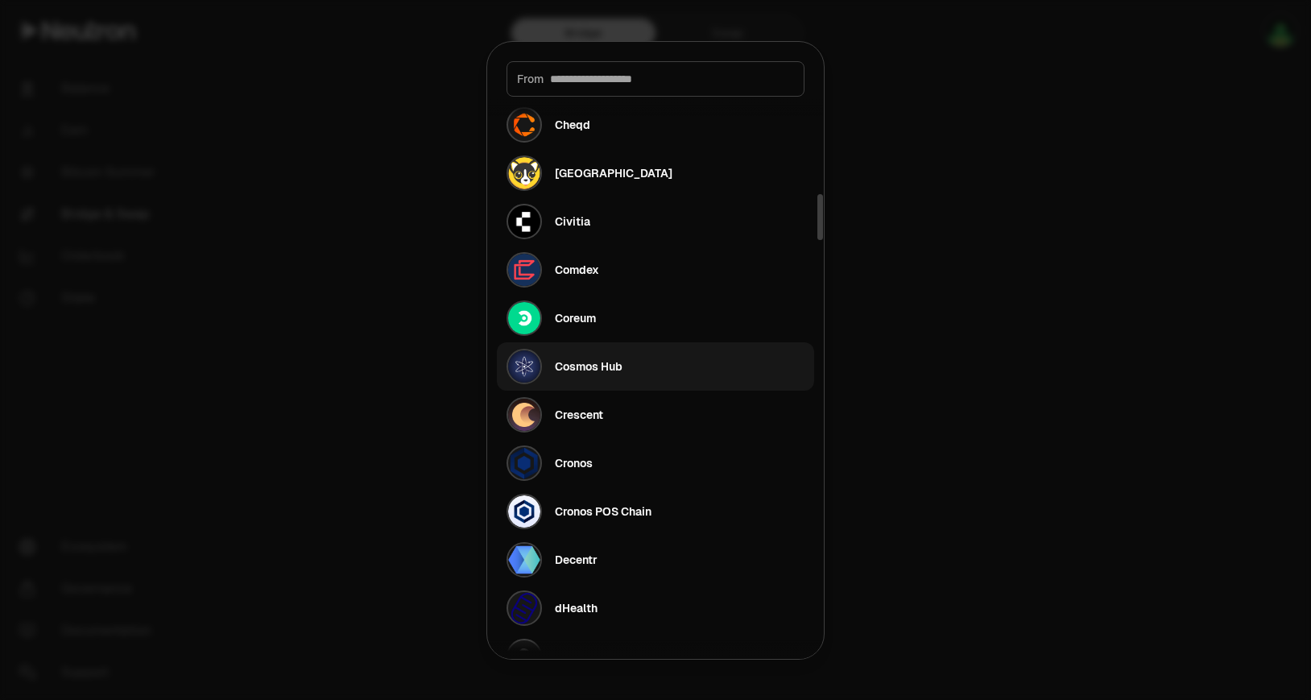
scroll to position [1163, 0]
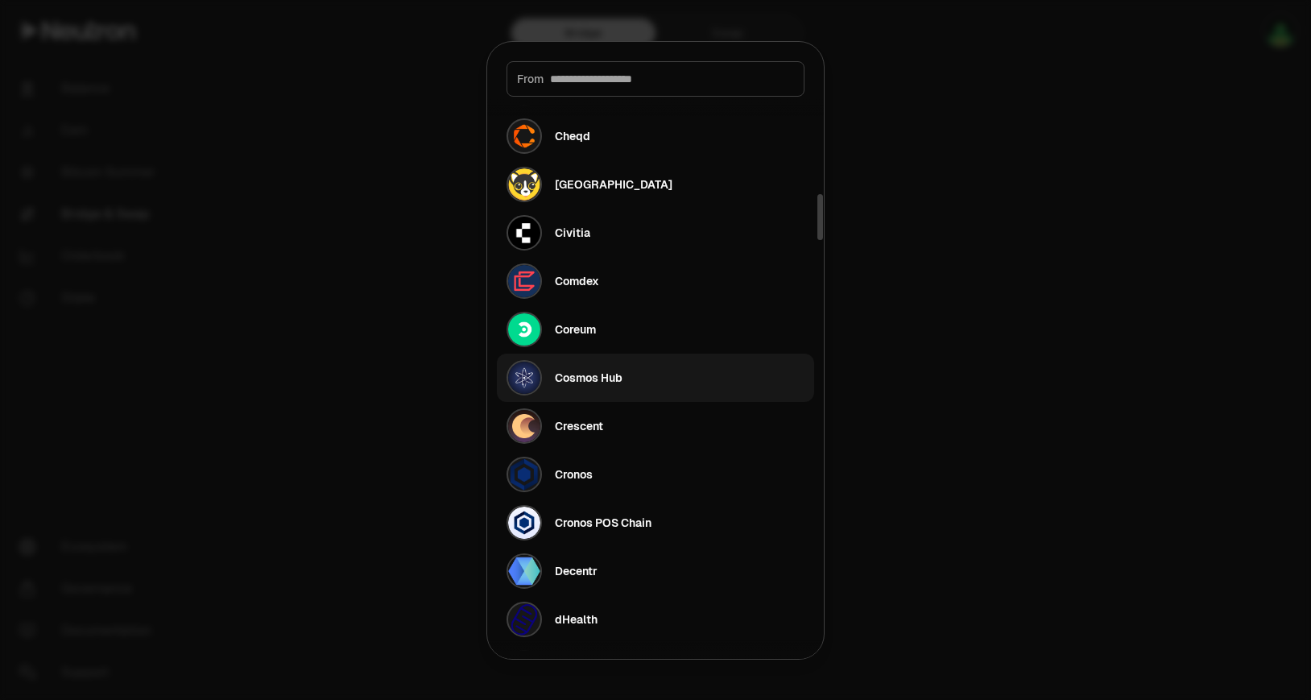
click at [701, 377] on button "Cosmos Hub" at bounding box center [655, 377] width 317 height 48
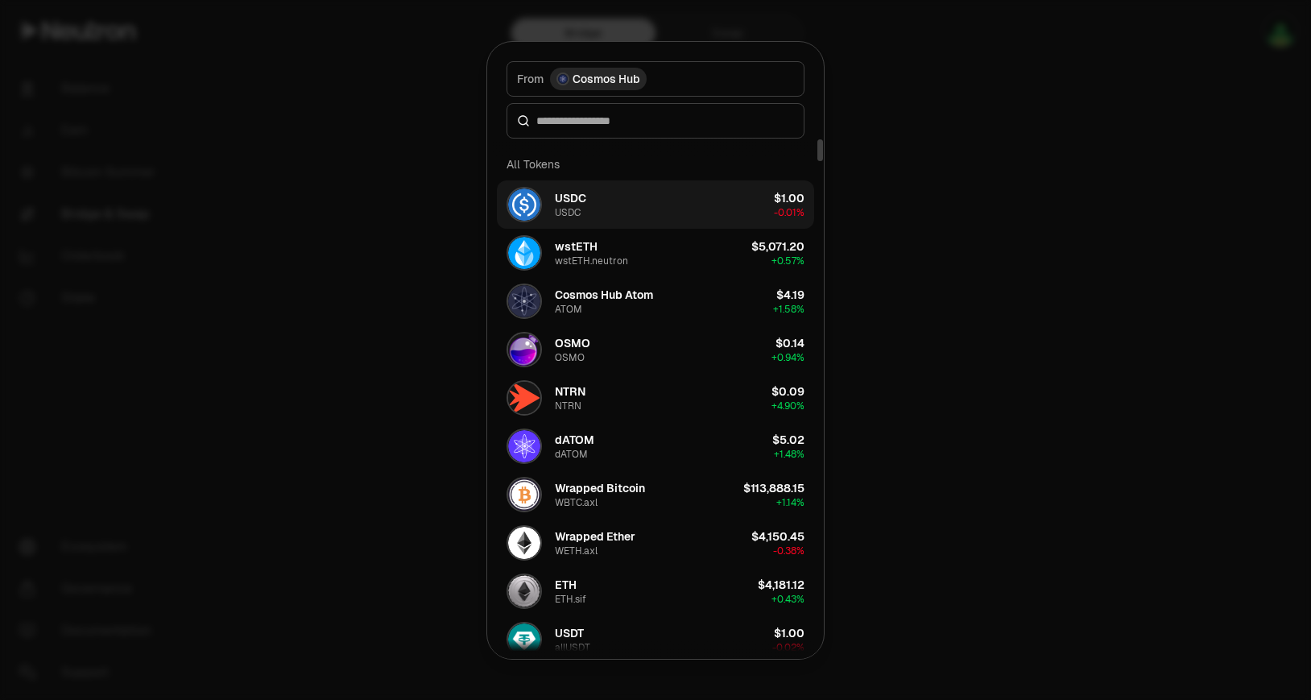
click at [729, 202] on button "USDC USDC $1.00 -0.01%" at bounding box center [655, 204] width 317 height 48
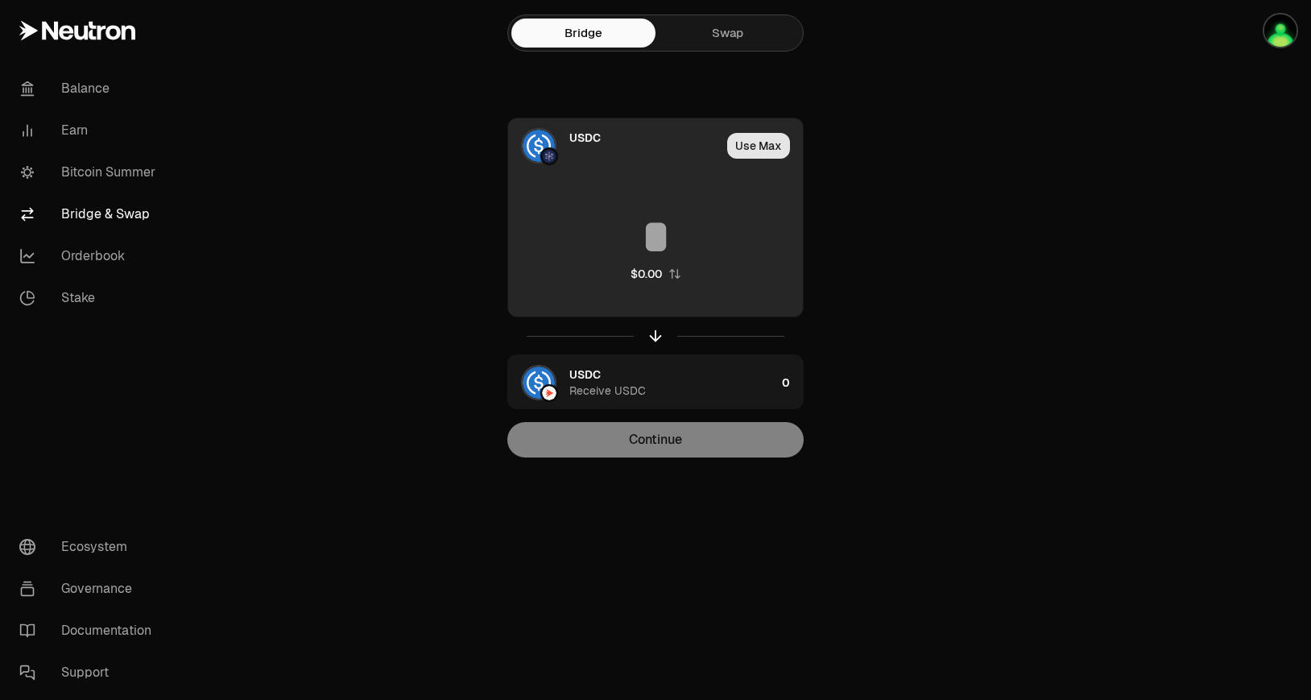
click at [763, 150] on button "Use Max" at bounding box center [758, 146] width 63 height 26
type input "*"
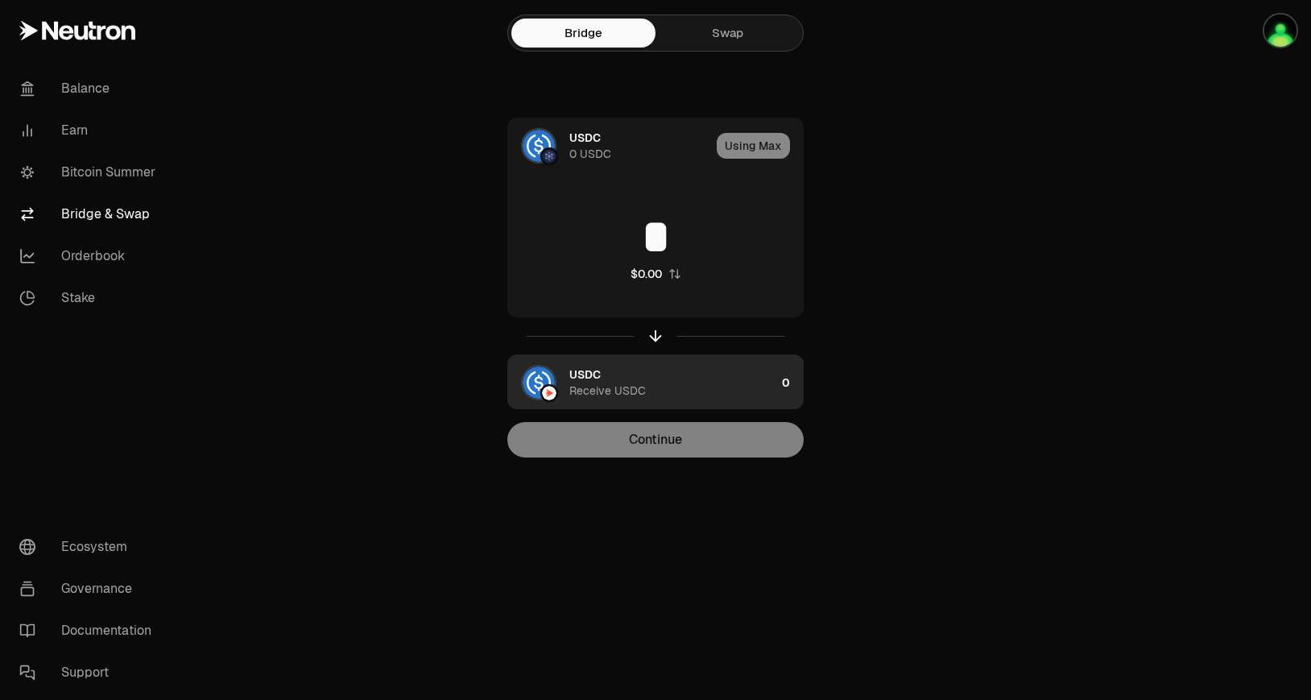
click at [620, 382] on div "USDC Receive USDC" at bounding box center [672, 382] width 206 height 32
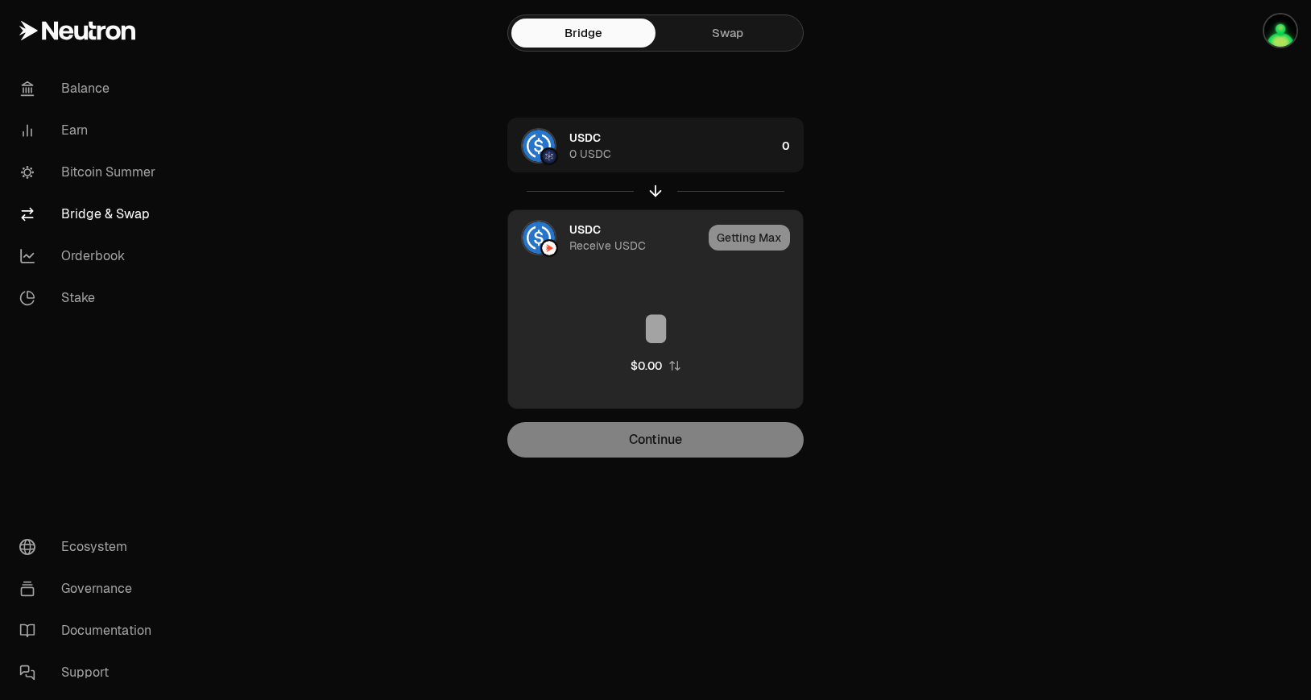
click at [745, 240] on div "Getting Max" at bounding box center [755, 237] width 94 height 55
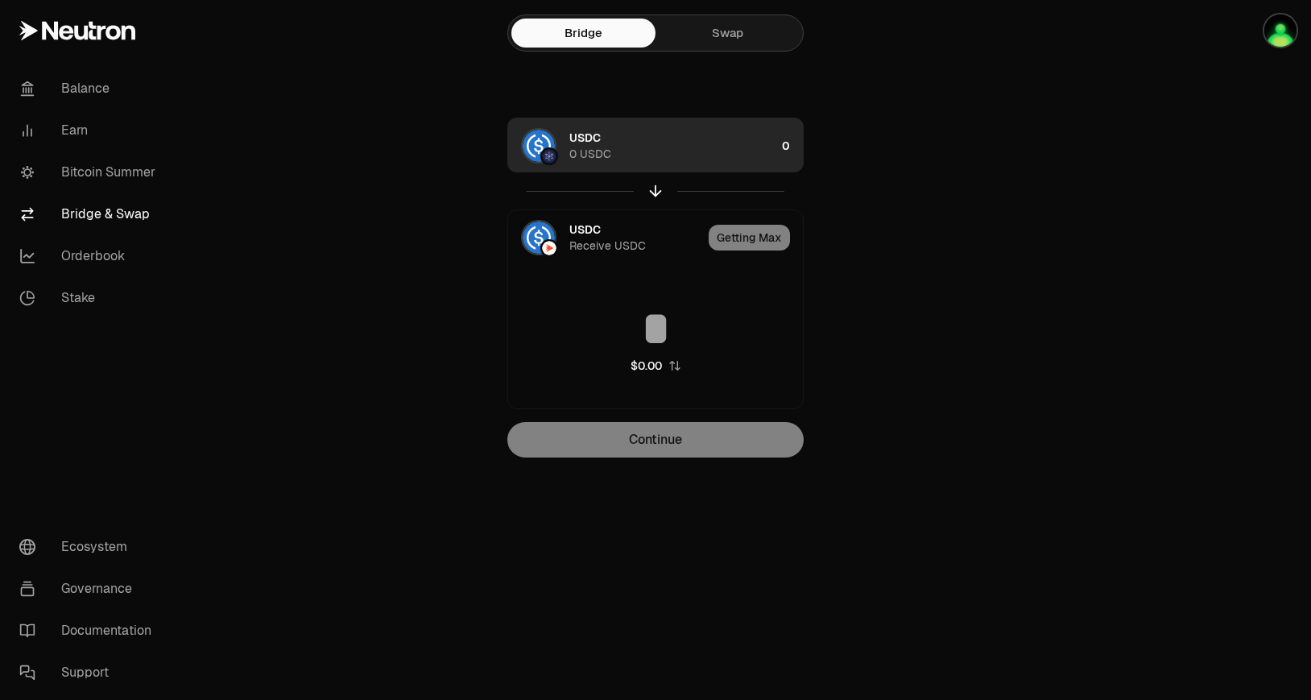
click at [661, 139] on div "USDC 0 USDC" at bounding box center [672, 146] width 206 height 32
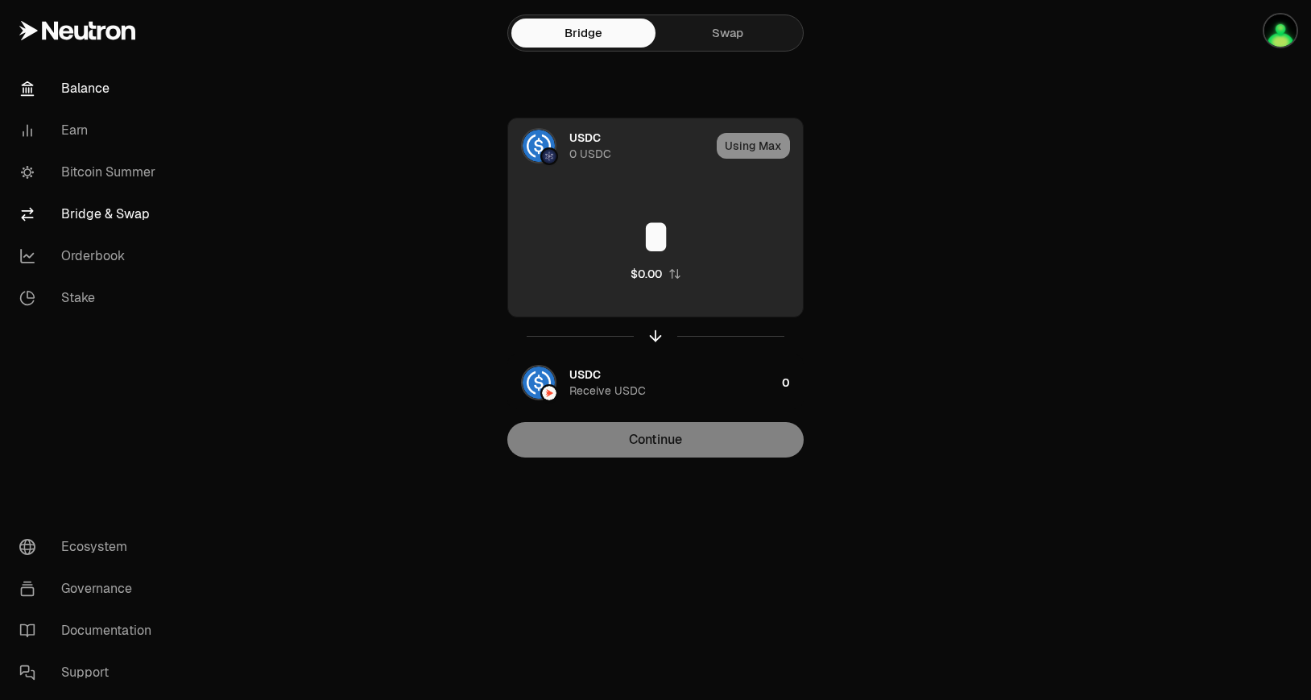
click at [117, 97] on link "Balance" at bounding box center [89, 89] width 167 height 42
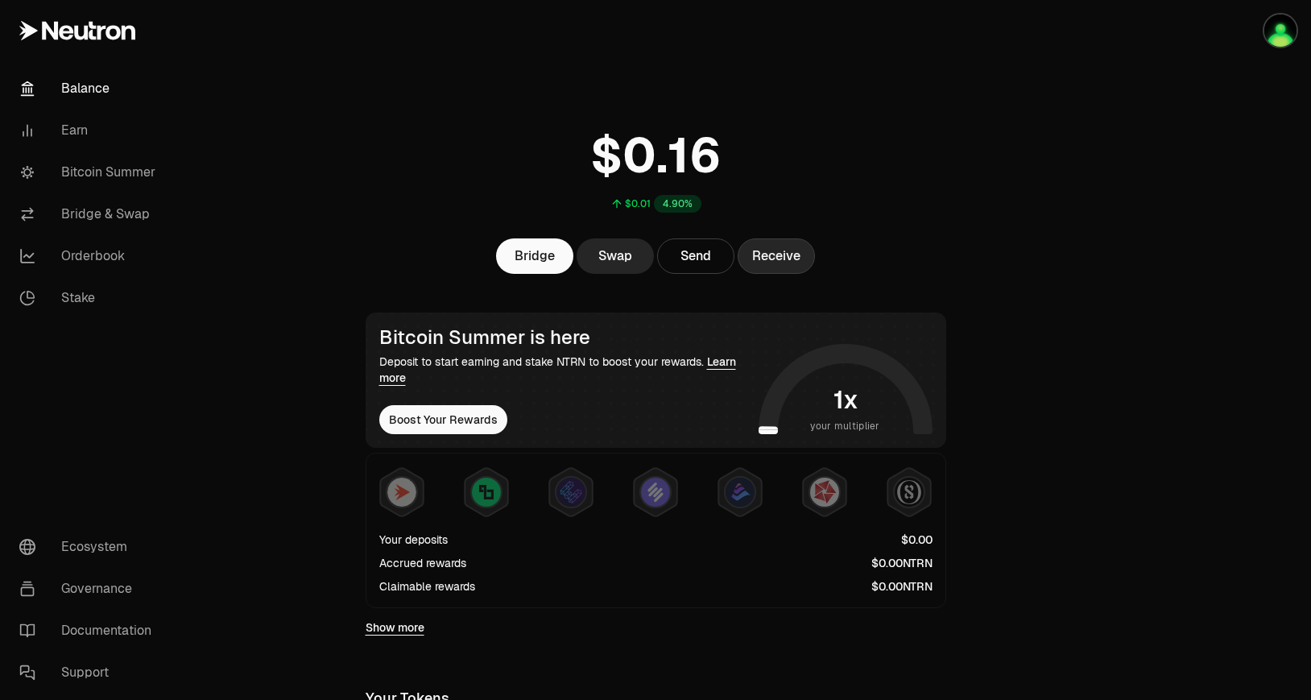
click at [766, 249] on button "Receive" at bounding box center [775, 255] width 77 height 35
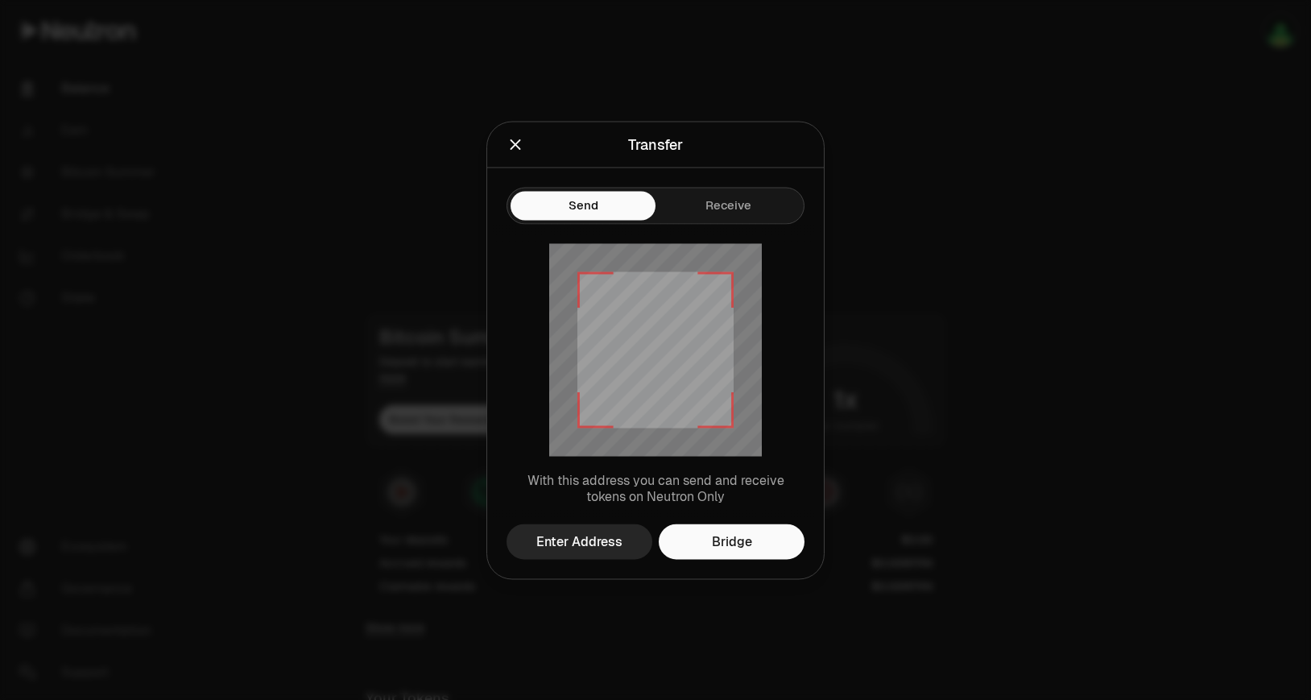
click at [595, 191] on button "Send" at bounding box center [582, 205] width 145 height 29
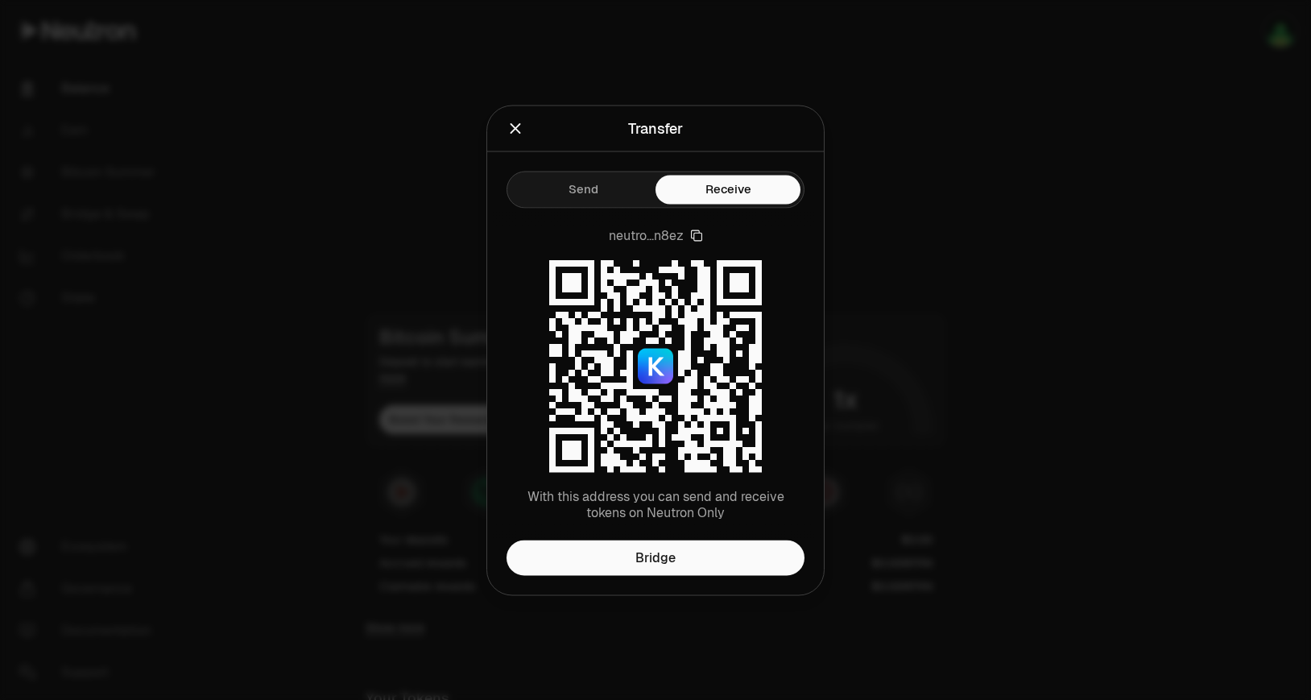
click at [708, 204] on button "Receive" at bounding box center [727, 189] width 145 height 29
click at [634, 560] on link "Bridge" at bounding box center [655, 556] width 298 height 35
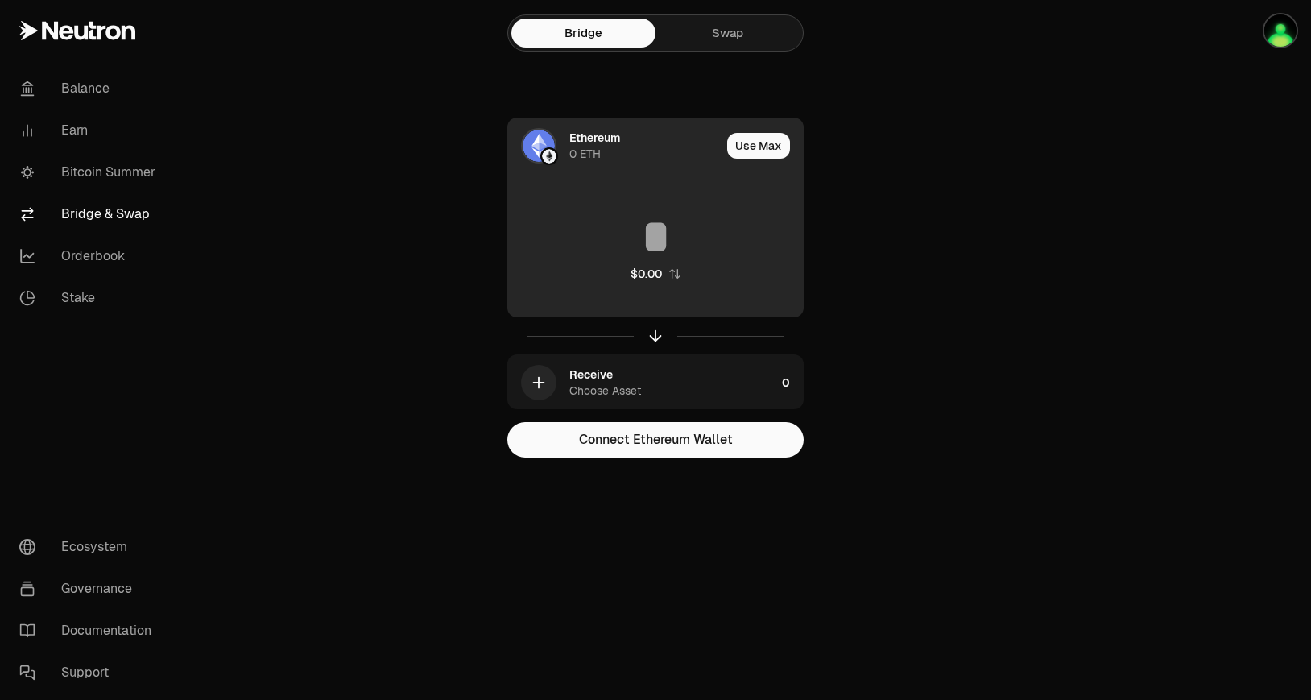
click at [611, 159] on div "Ethereum 0 ETH" at bounding box center [644, 146] width 151 height 32
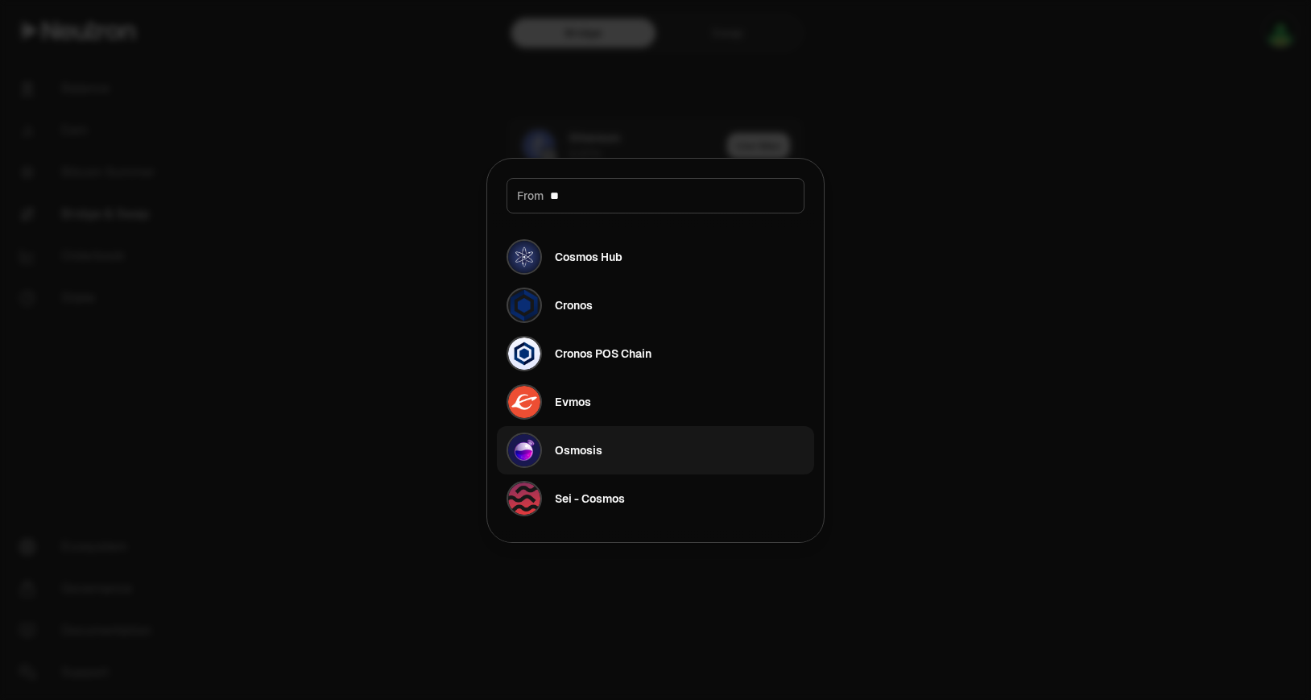
type input "**"
click at [686, 445] on button "Osmosis" at bounding box center [655, 450] width 317 height 48
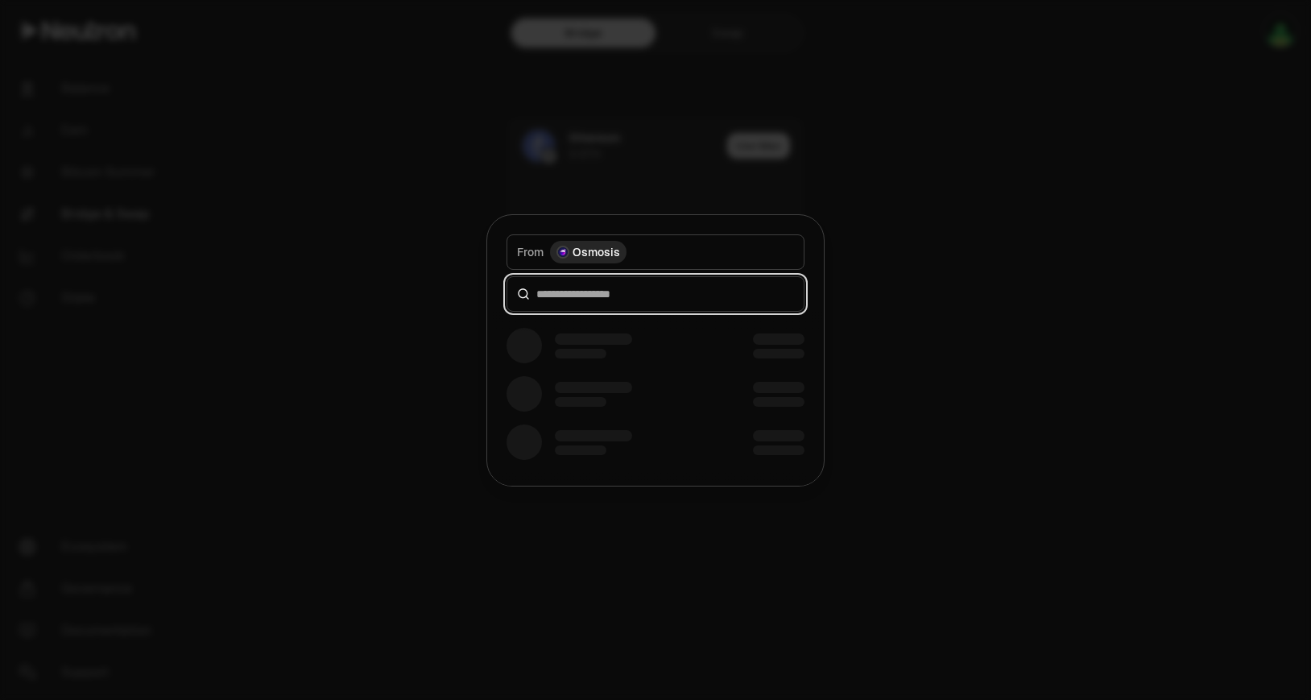
click at [704, 298] on input at bounding box center [665, 294] width 258 height 16
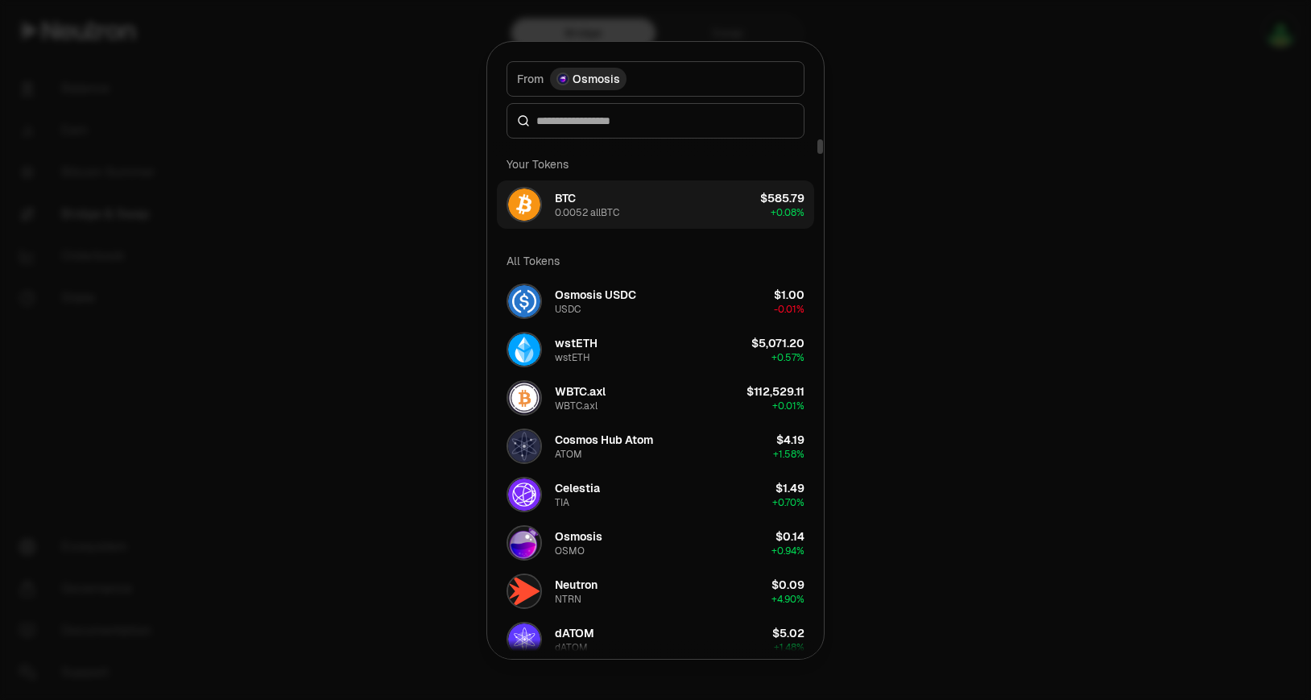
click at [740, 200] on button "BTC 0.0052 allBTC $585.79 + 0.08%" at bounding box center [655, 204] width 317 height 48
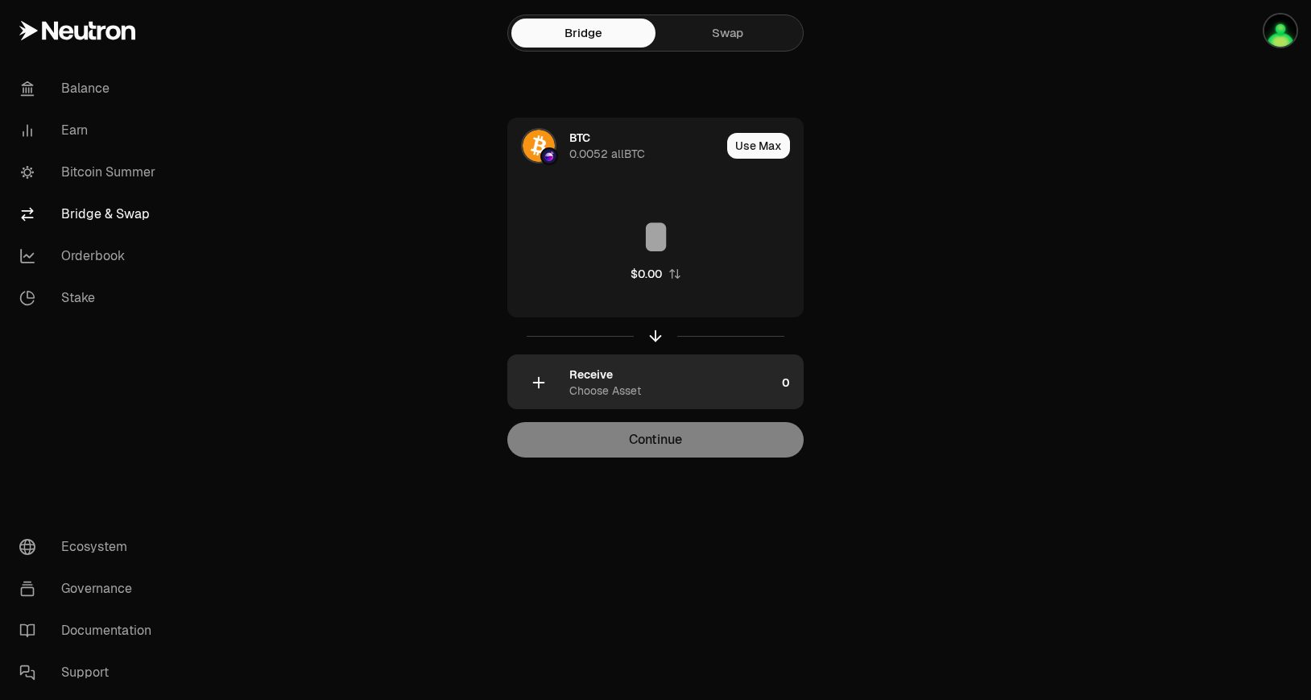
click at [639, 388] on div "Choose Asset" at bounding box center [605, 390] width 72 height 16
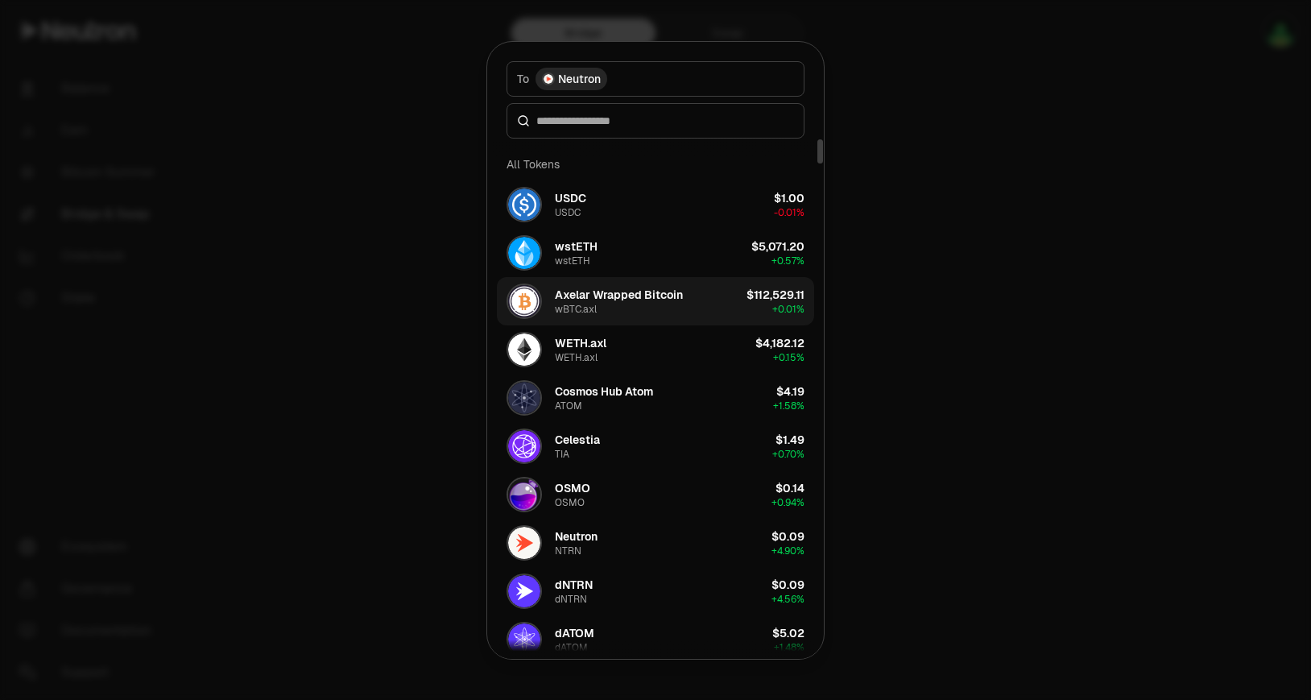
click at [708, 301] on button "Axelar Wrapped Bitcoin wBTC.axl $112,529.11 + 0.01%" at bounding box center [655, 301] width 317 height 48
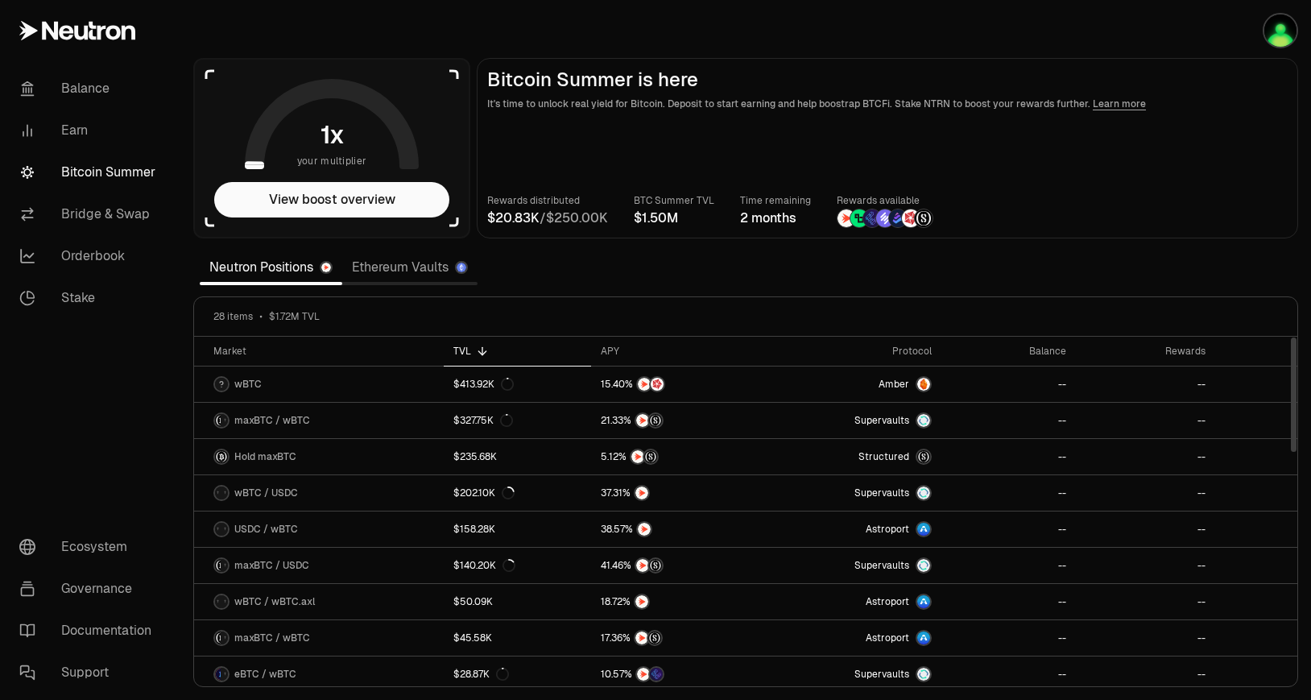
click at [697, 276] on section "your multiplier View boost overview Bitcoin Summer is here It's time to unlock …" at bounding box center [745, 350] width 1130 height 700
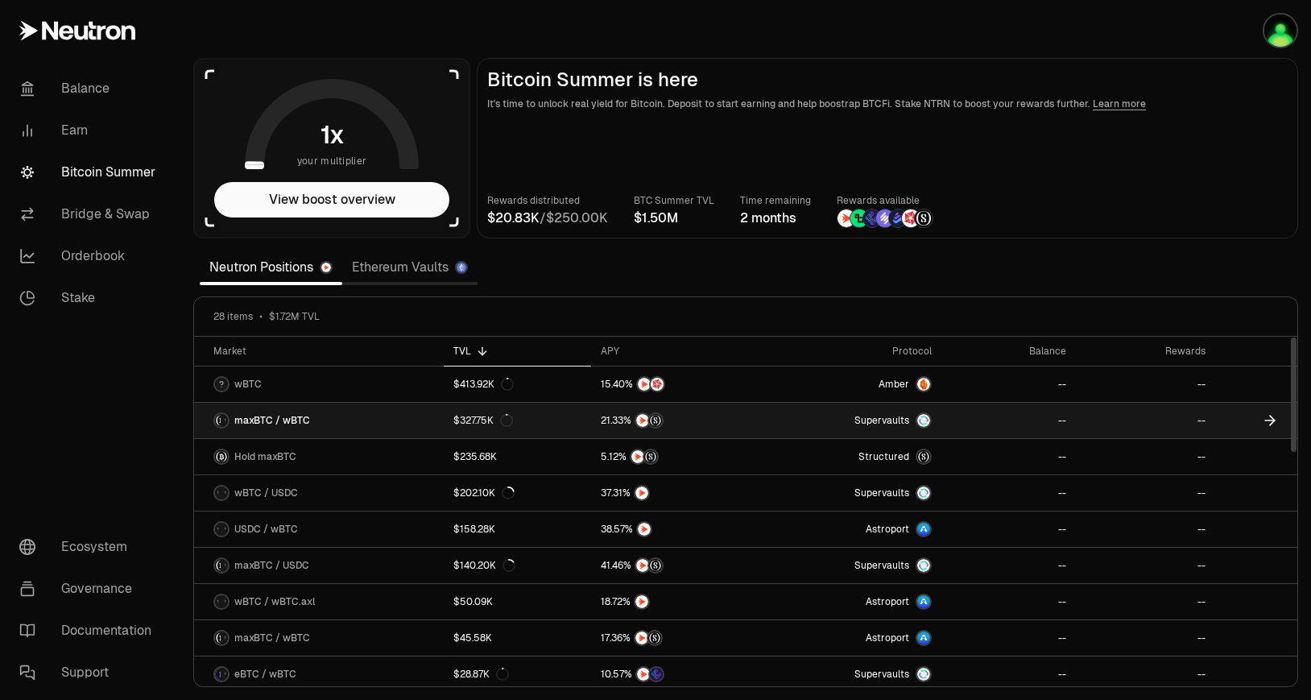
click at [828, 420] on link "Supervaults" at bounding box center [853, 420] width 175 height 35
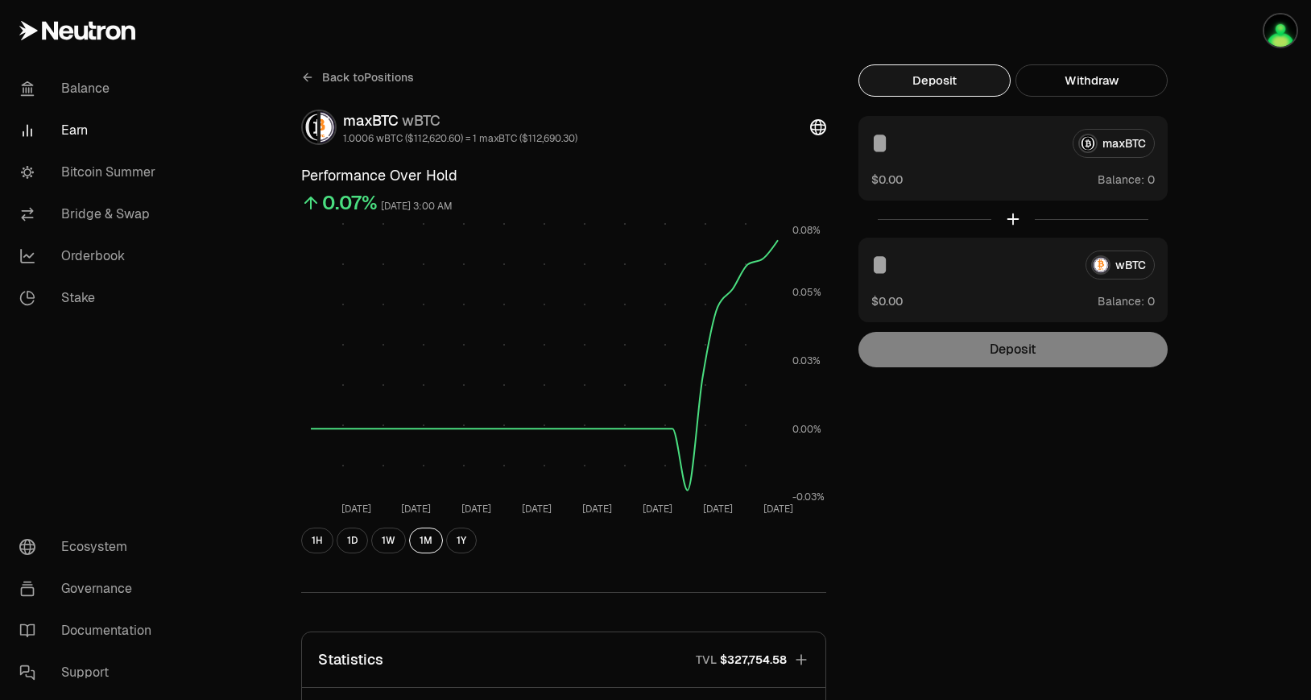
click at [967, 85] on button "Deposit" at bounding box center [934, 80] width 152 height 32
click at [1090, 73] on button "Withdraw" at bounding box center [1091, 80] width 152 height 32
click at [956, 89] on button "Deposit" at bounding box center [934, 80] width 152 height 32
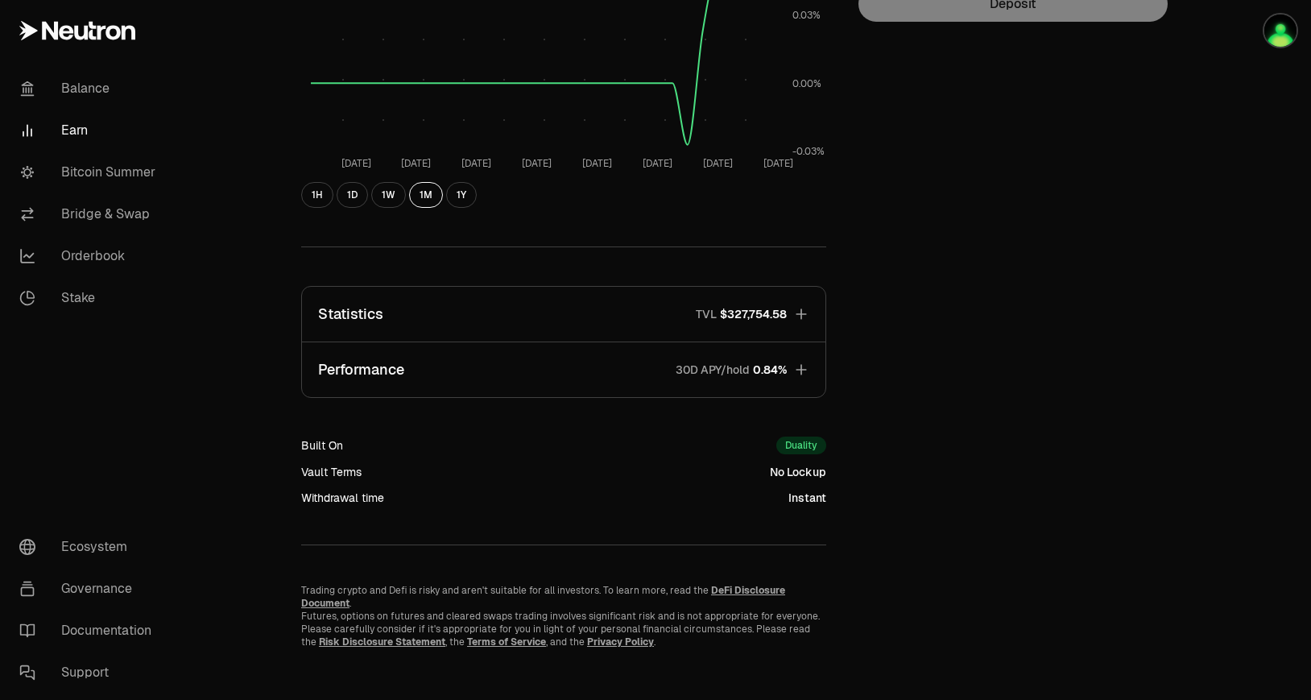
scroll to position [342, 0]
